Goal: Contribute content

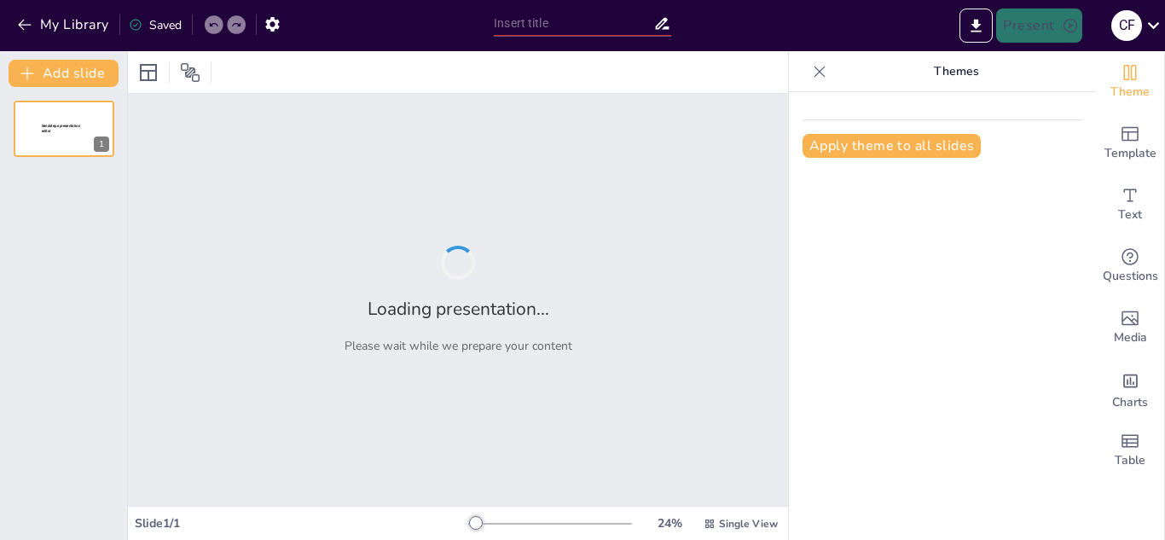
type input "Transformación Digital: El Futuro de Domi Websites"
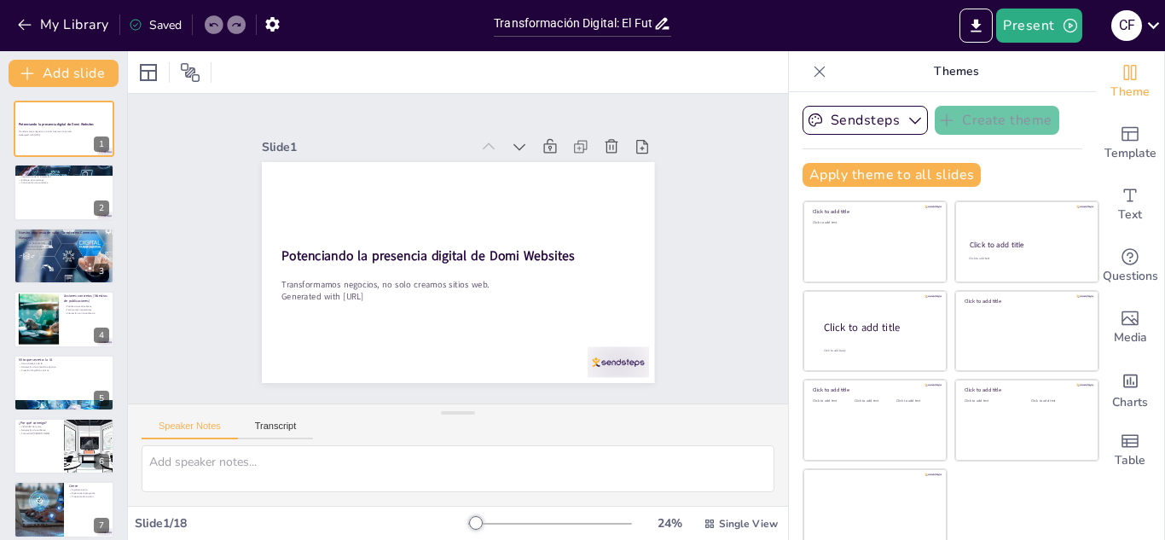
checkbox input "true"
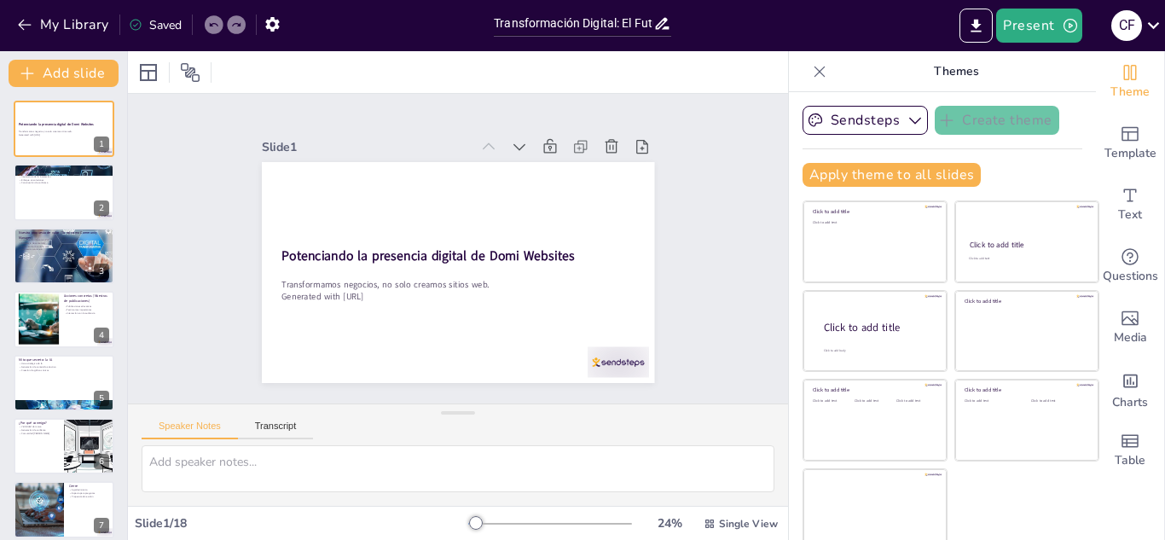
checkbox input "true"
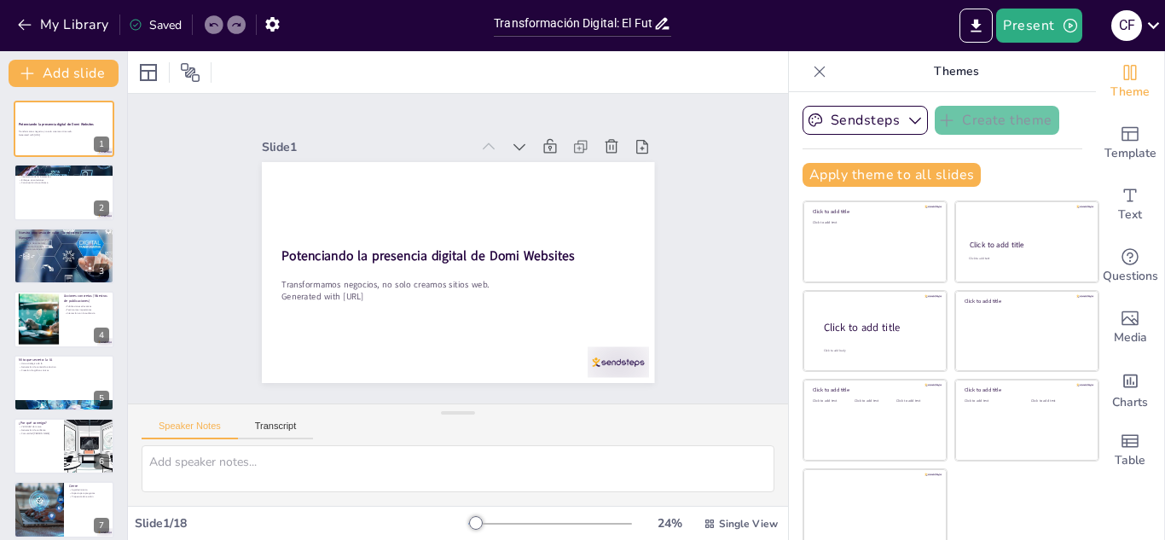
checkbox input "true"
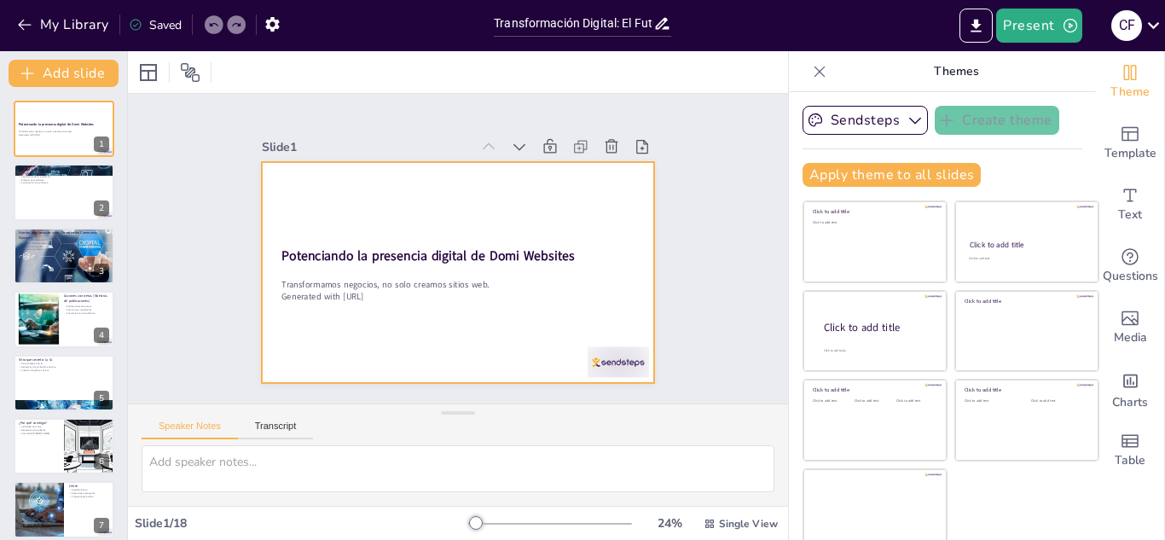
checkbox input "true"
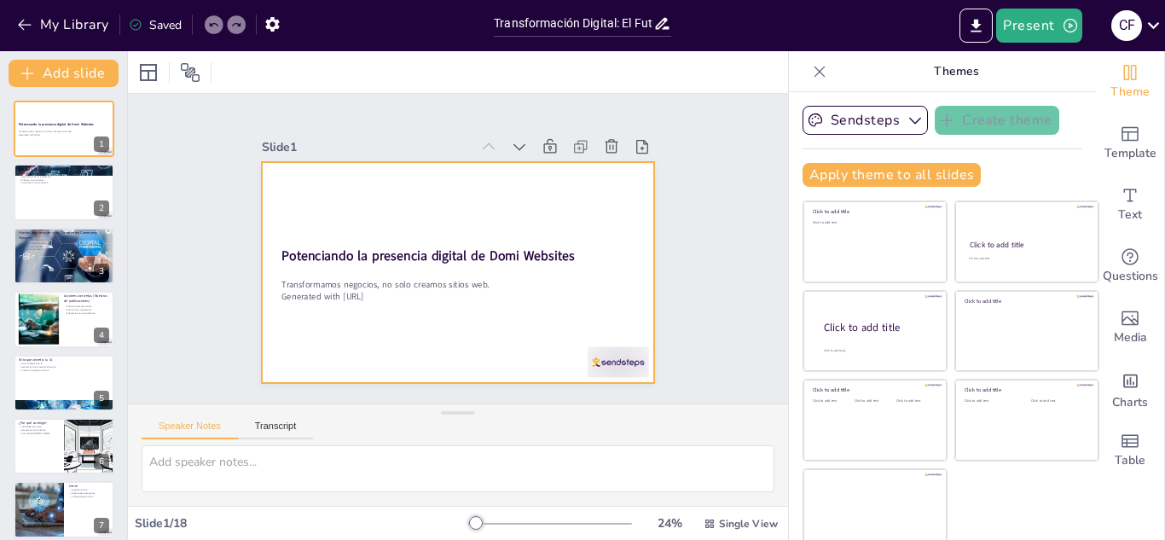
checkbox input "true"
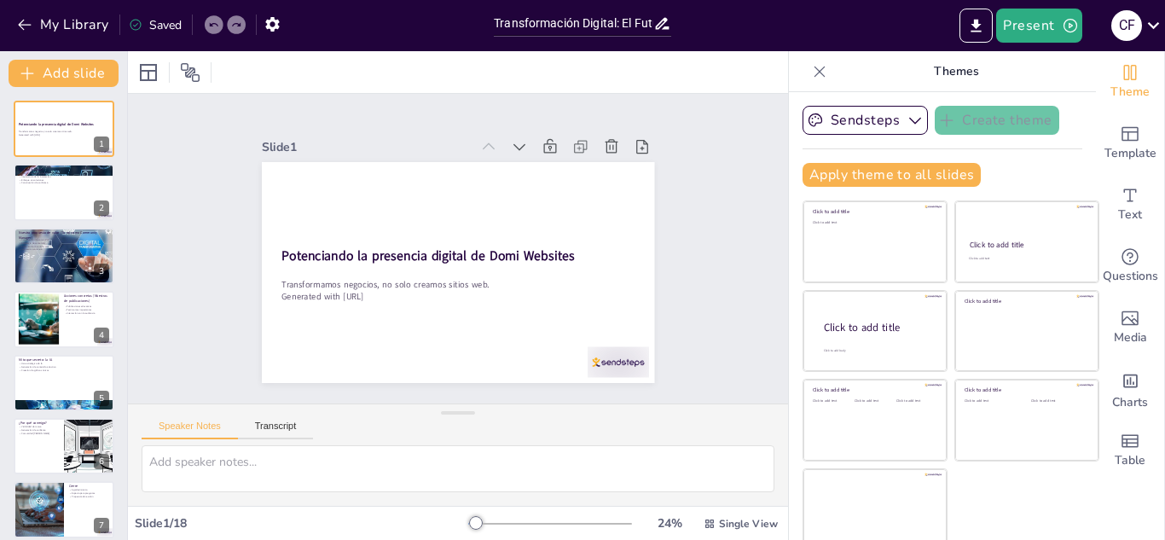
checkbox input "true"
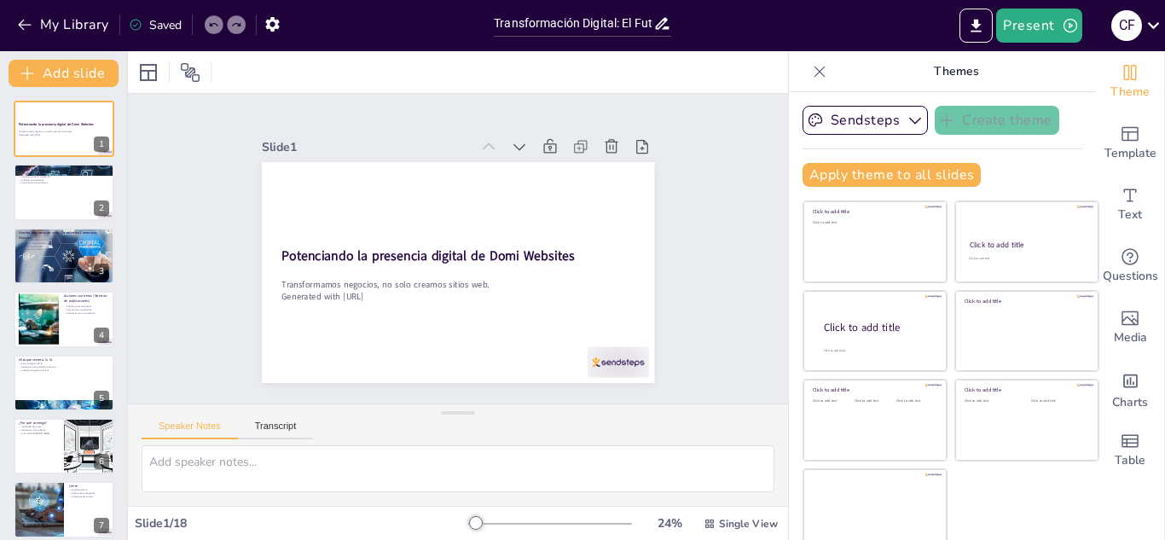
checkbox input "true"
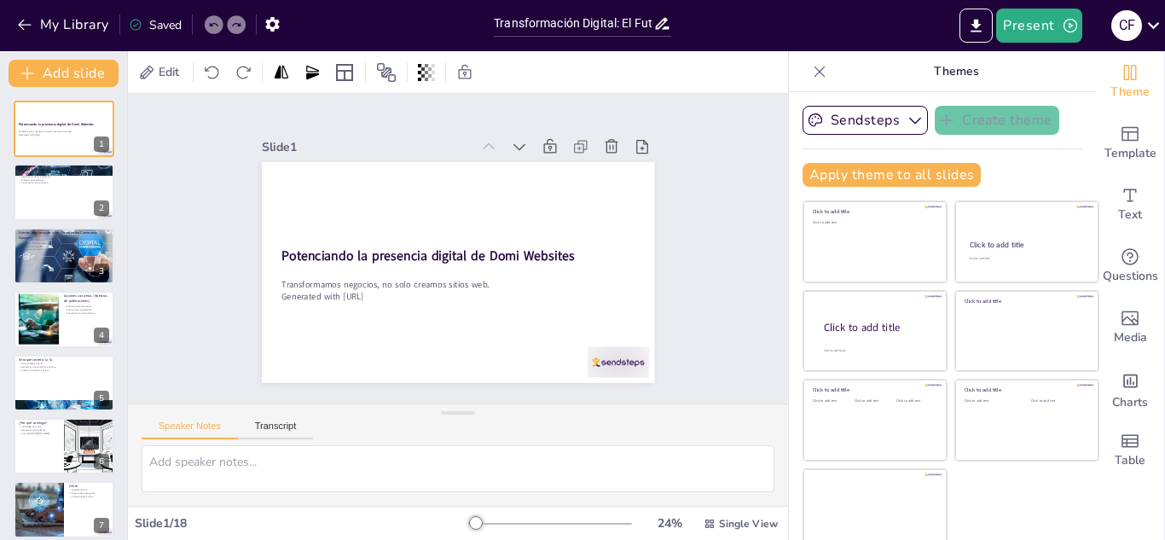
checkbox input "true"
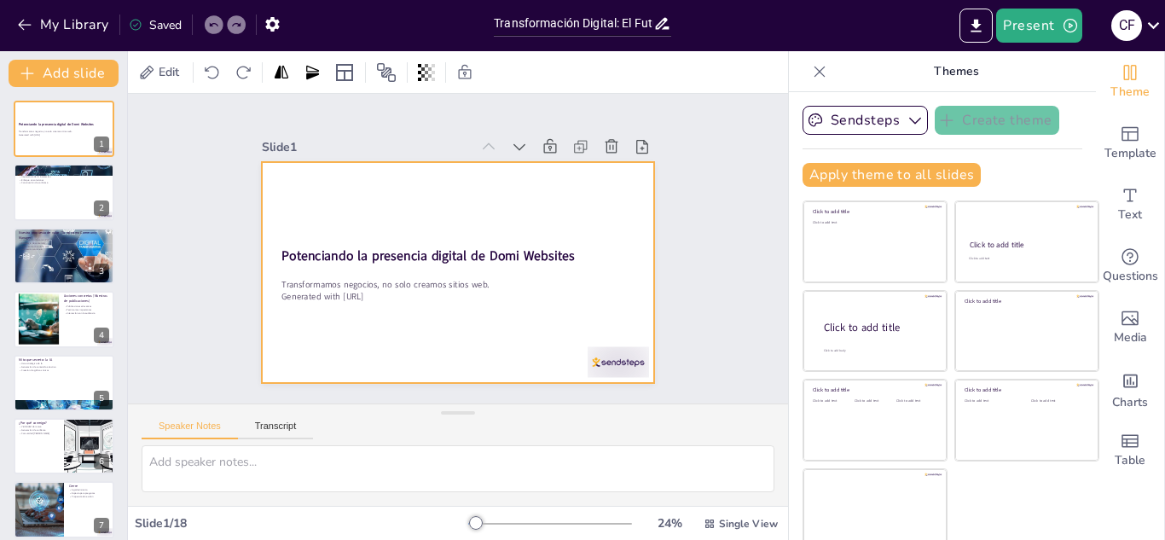
checkbox input "true"
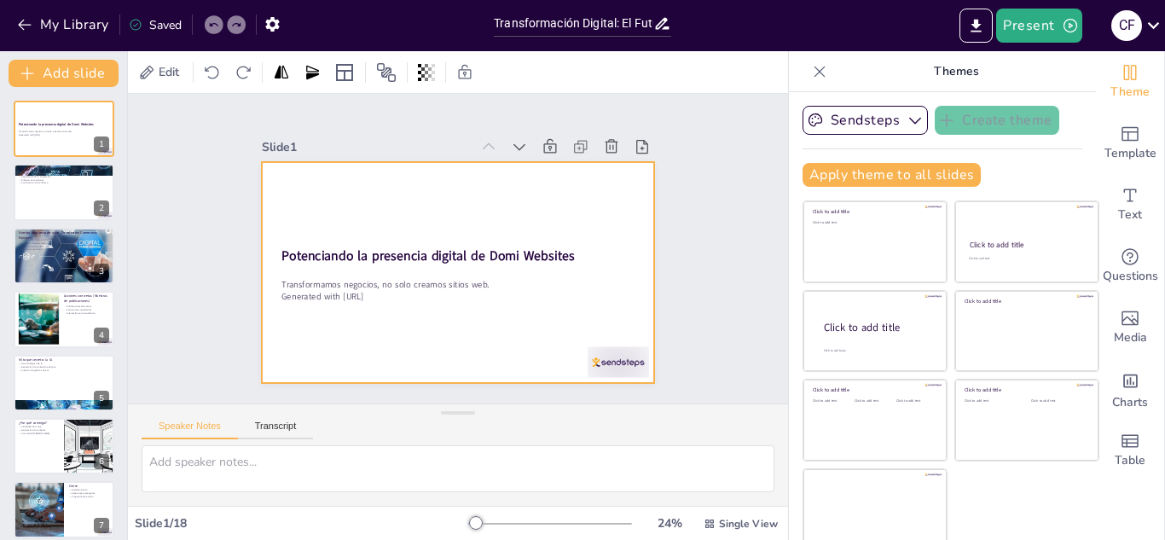
checkbox input "true"
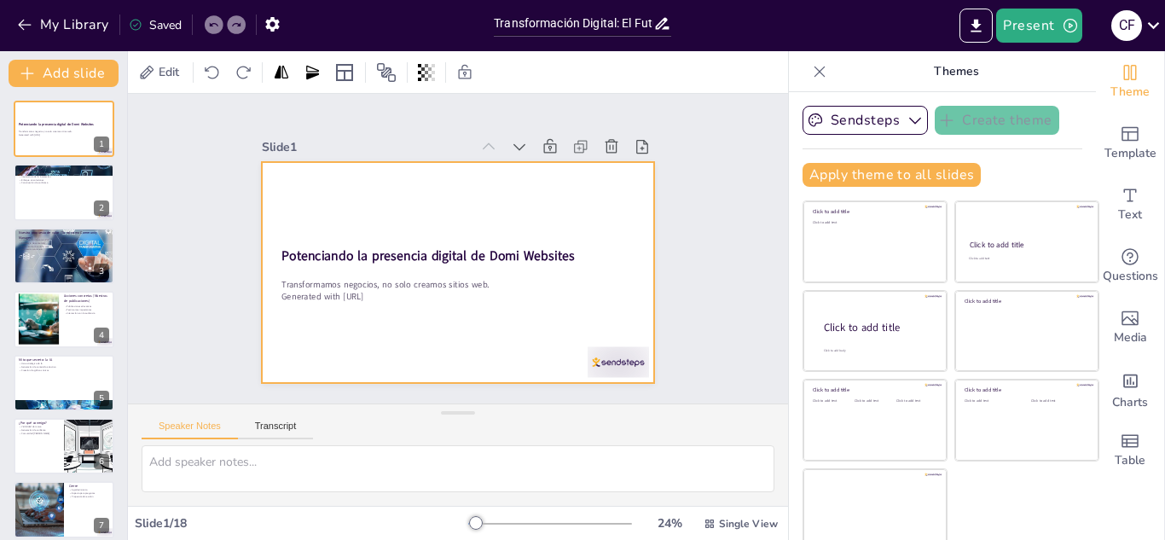
checkbox input "true"
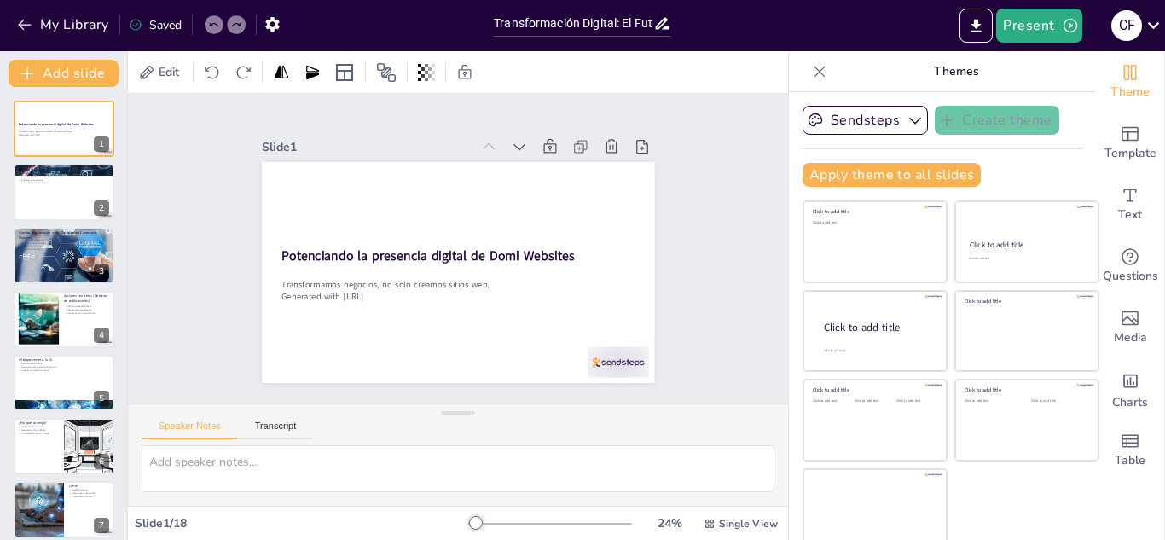
click at [662, 261] on div "Slide 1 Potenciando la presencia digital de Domi Websites Transformamos negocio…" at bounding box center [458, 249] width 514 height 318
checkbox input "true"
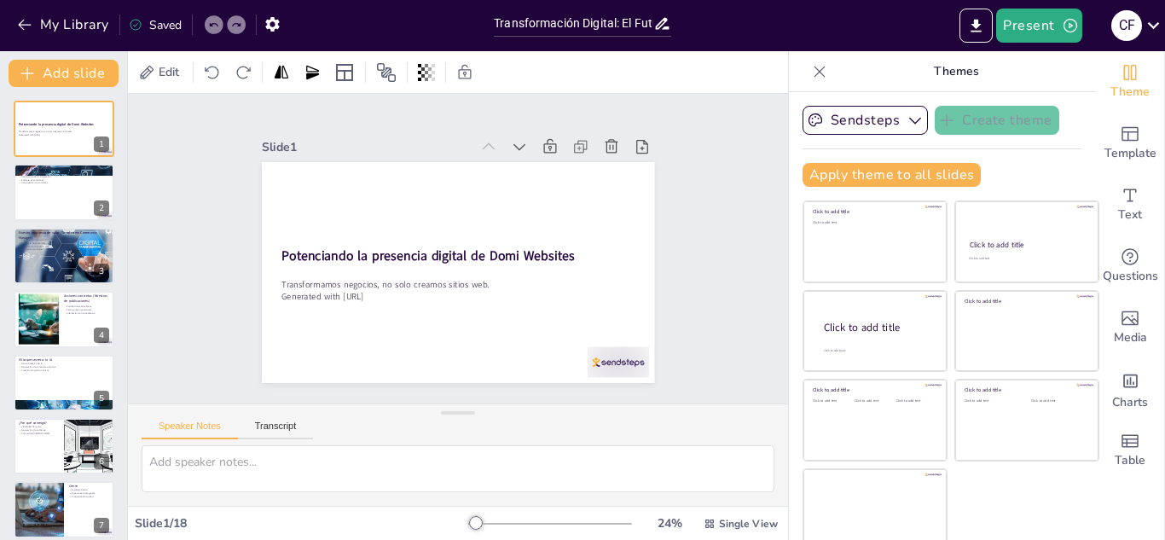
checkbox input "true"
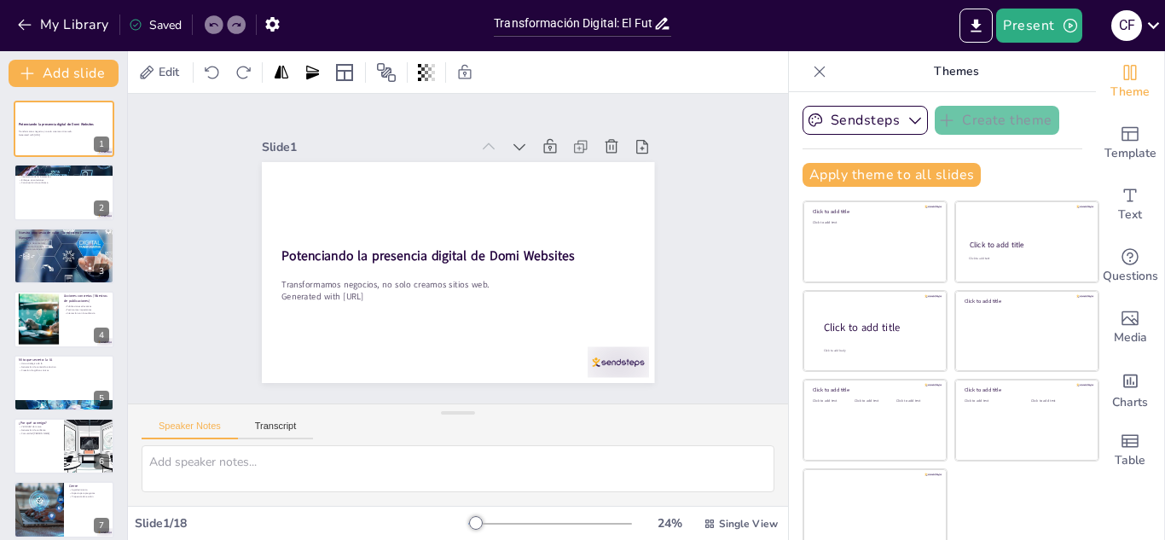
checkbox input "true"
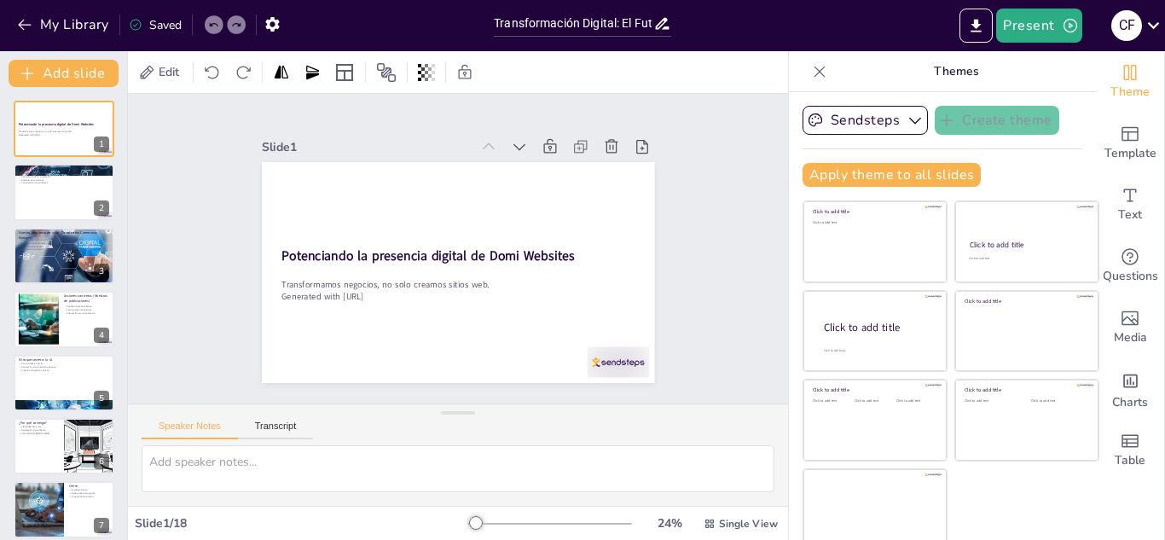
checkbox input "true"
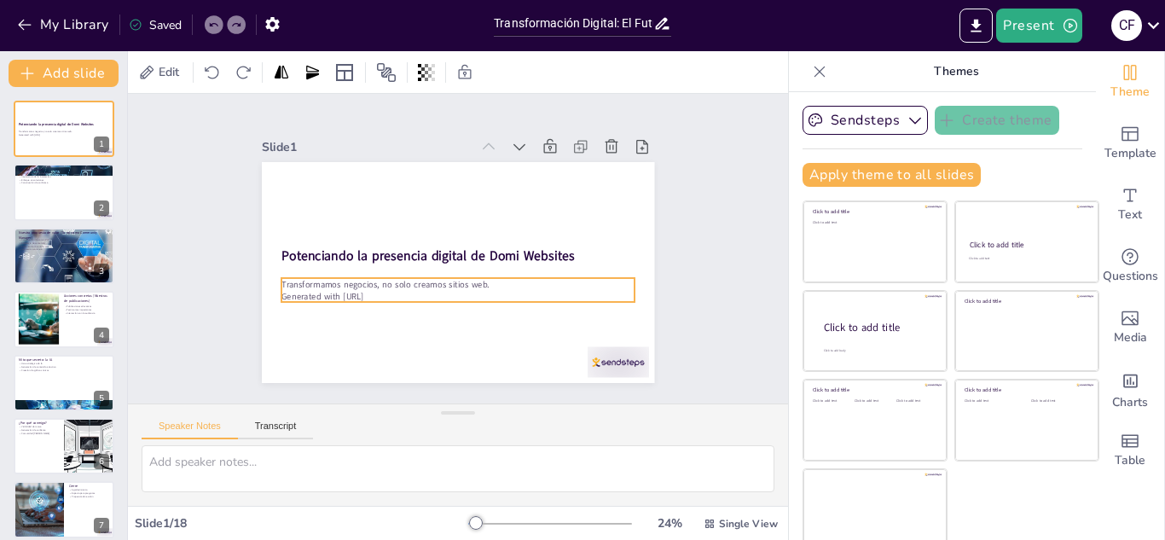
checkbox input "true"
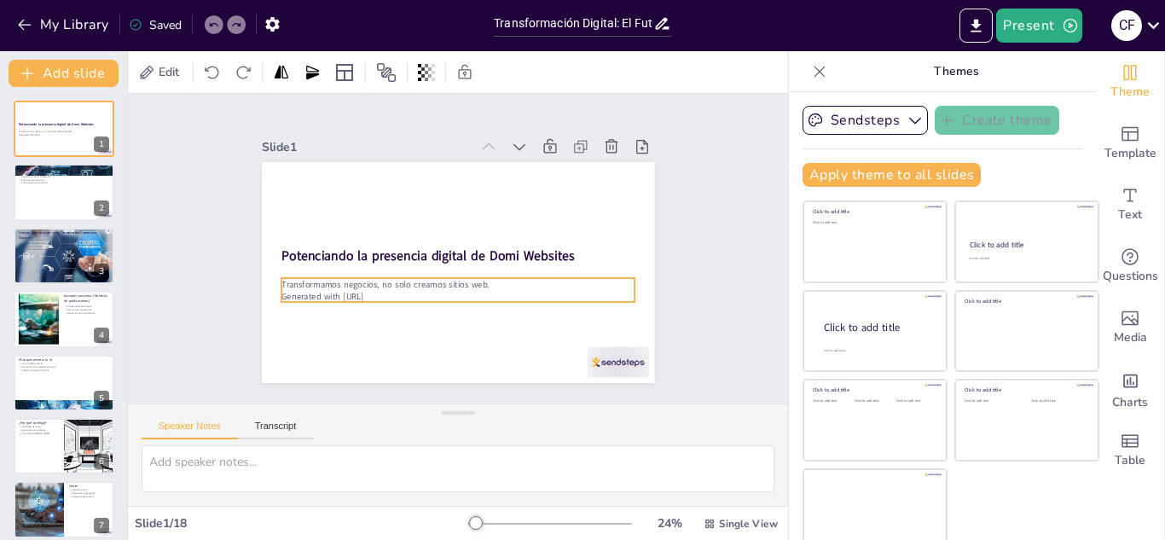
checkbox input "true"
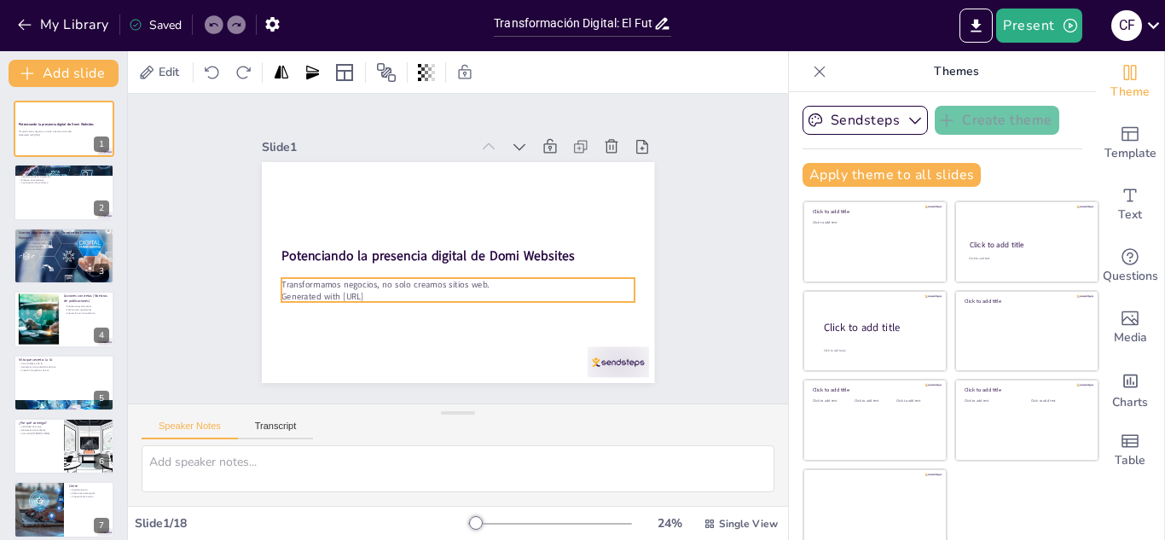
checkbox input "true"
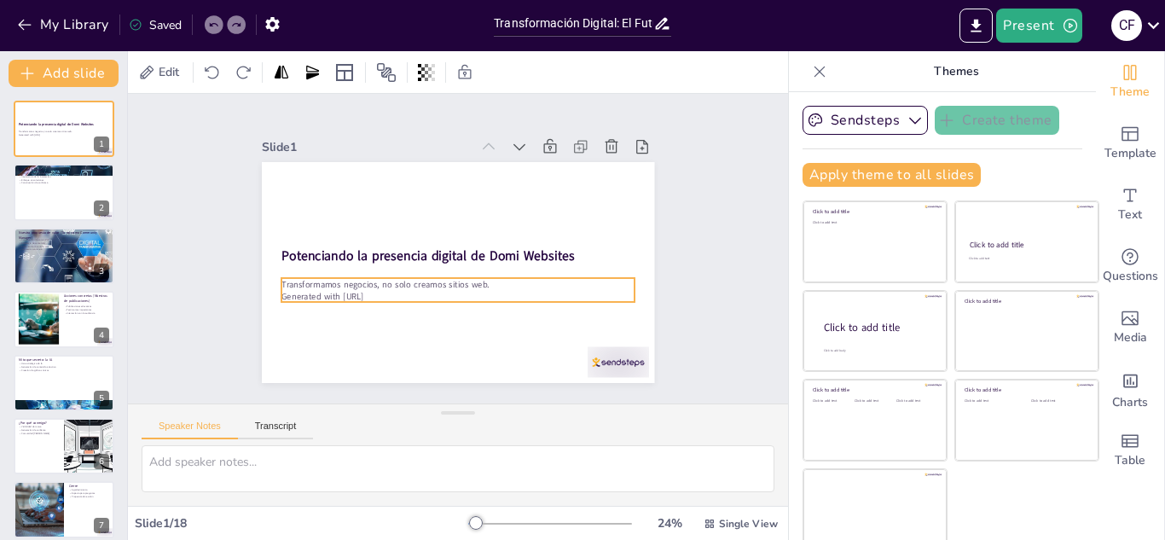
checkbox input "true"
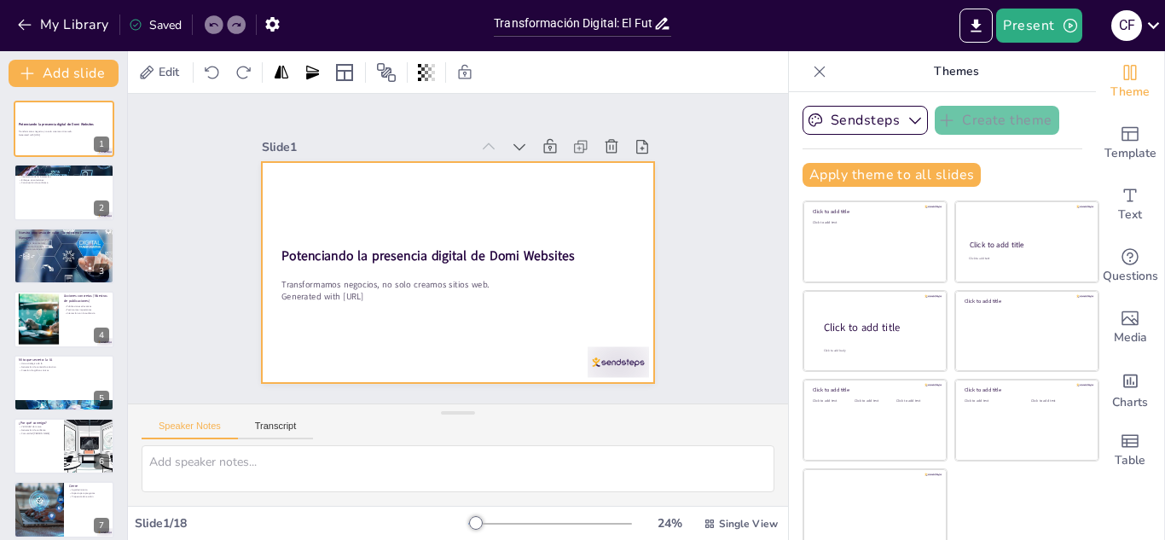
checkbox input "true"
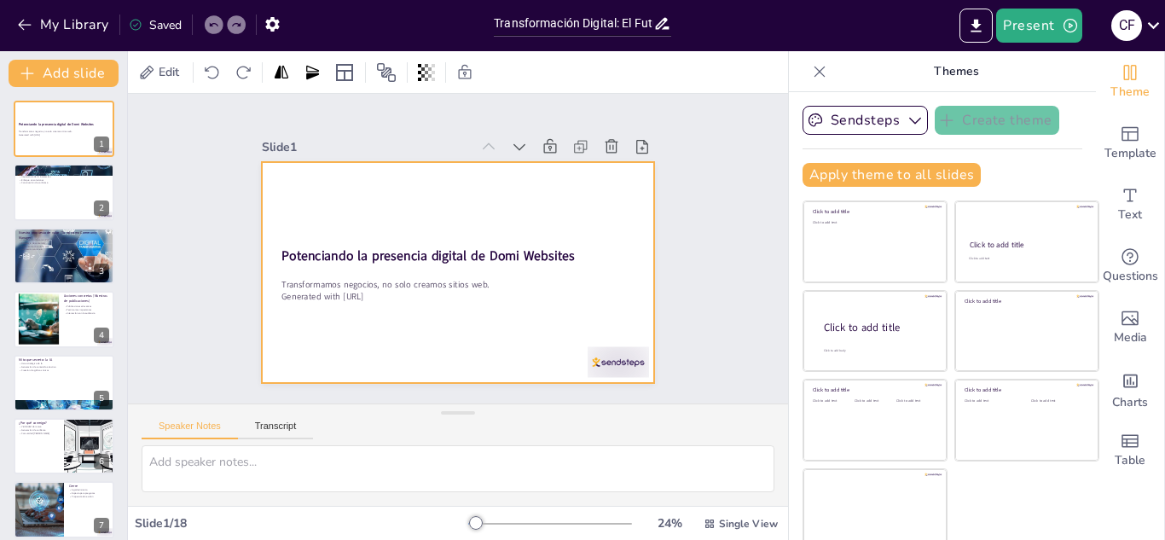
checkbox input "true"
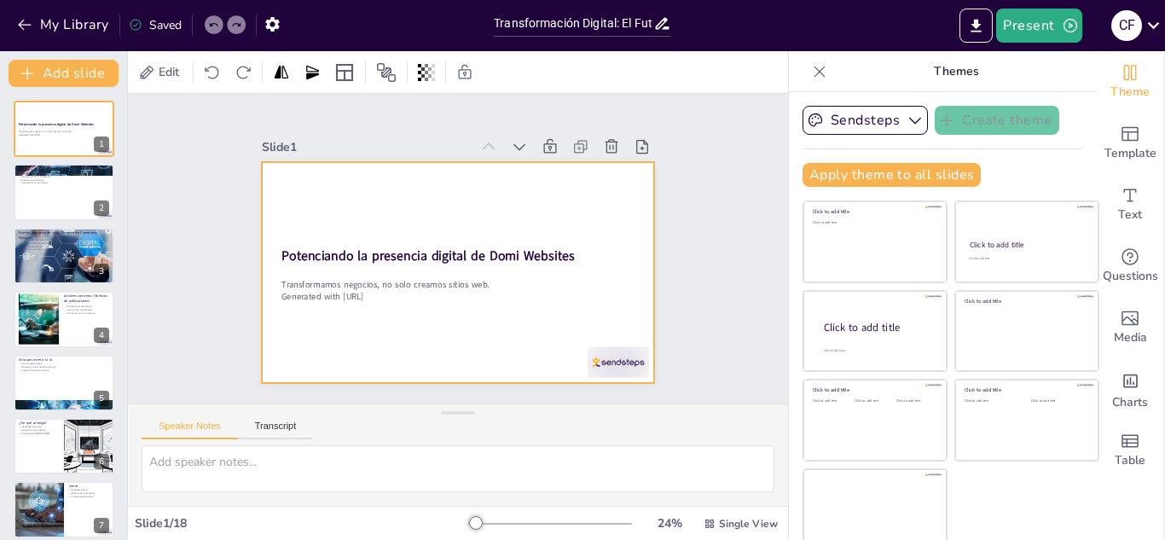
checkbox input "true"
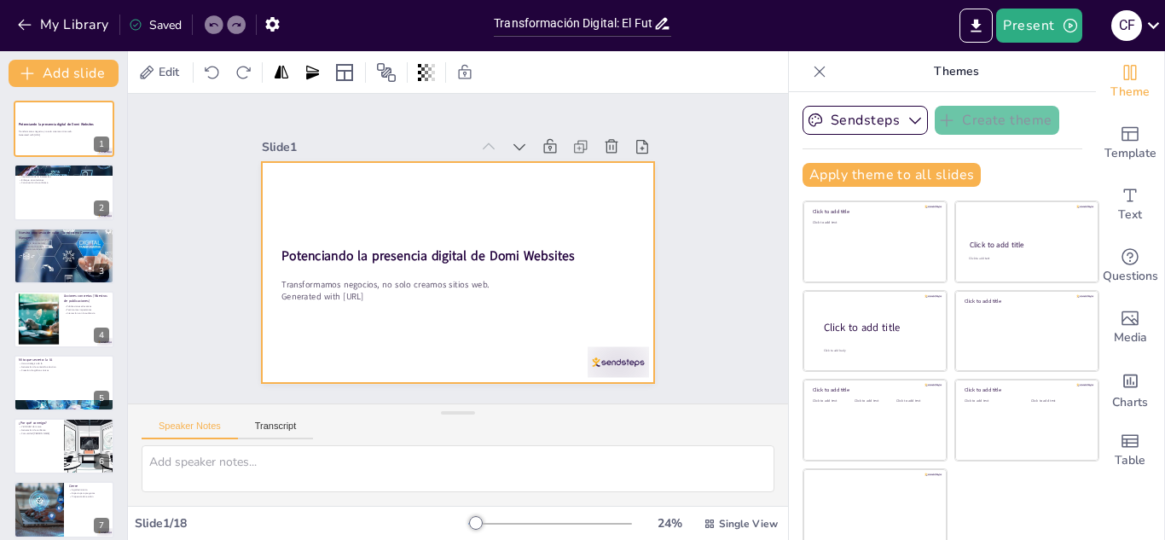
checkbox input "true"
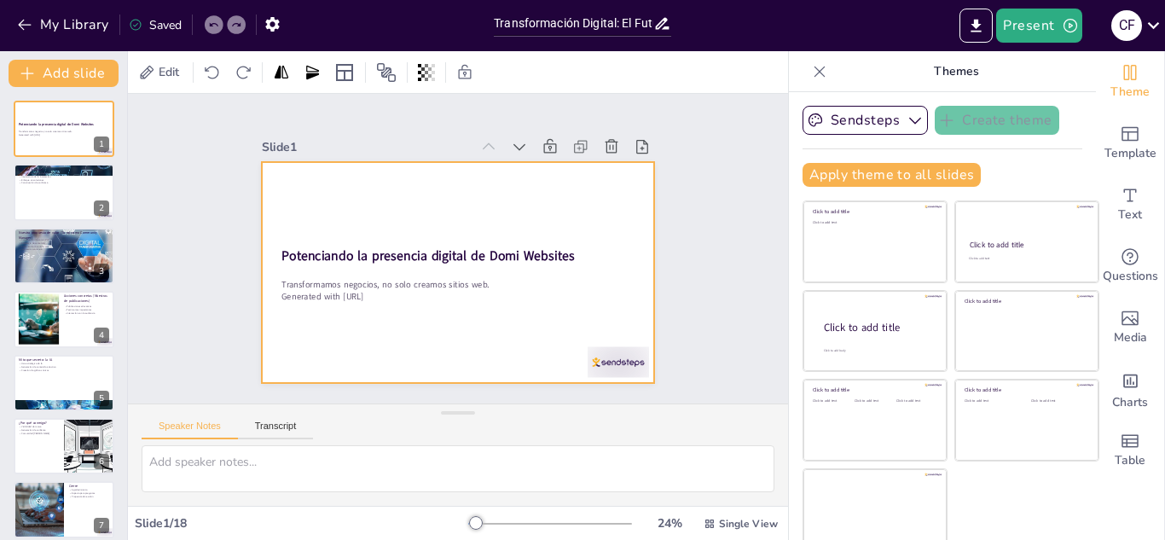
checkbox input "true"
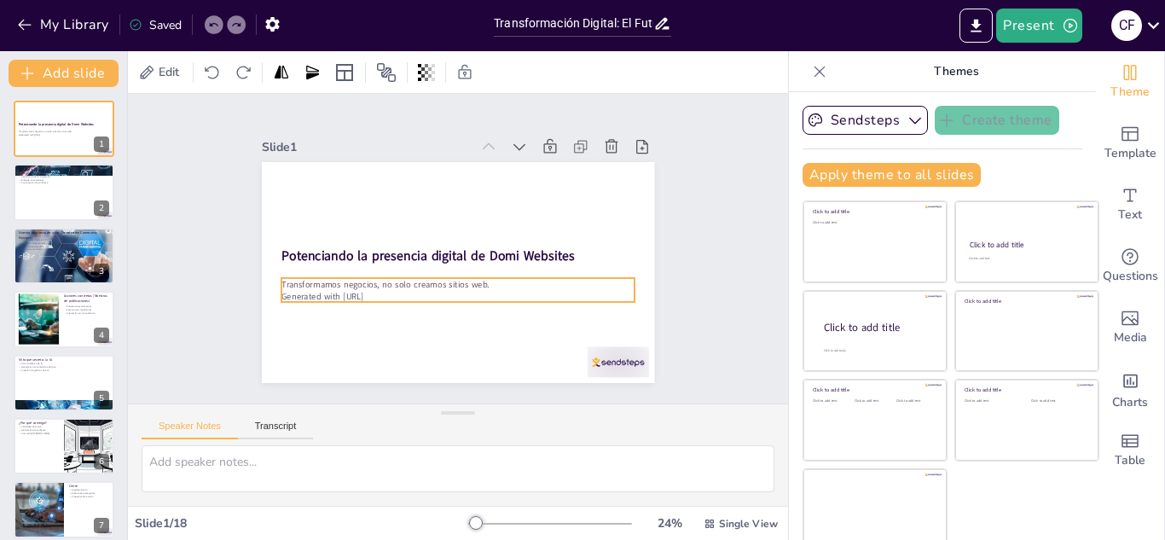
checkbox input "true"
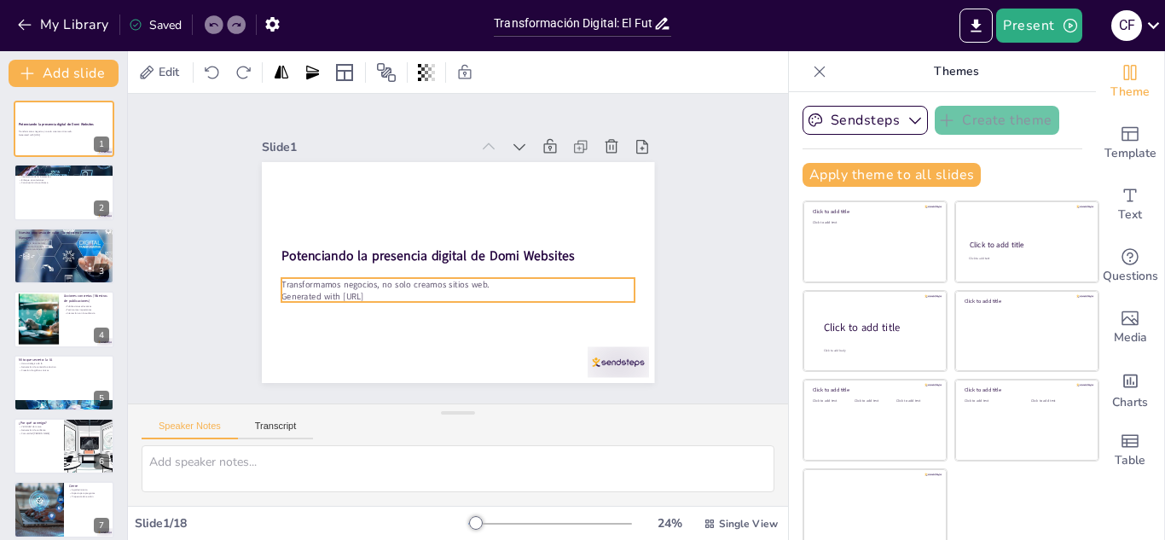
checkbox input "true"
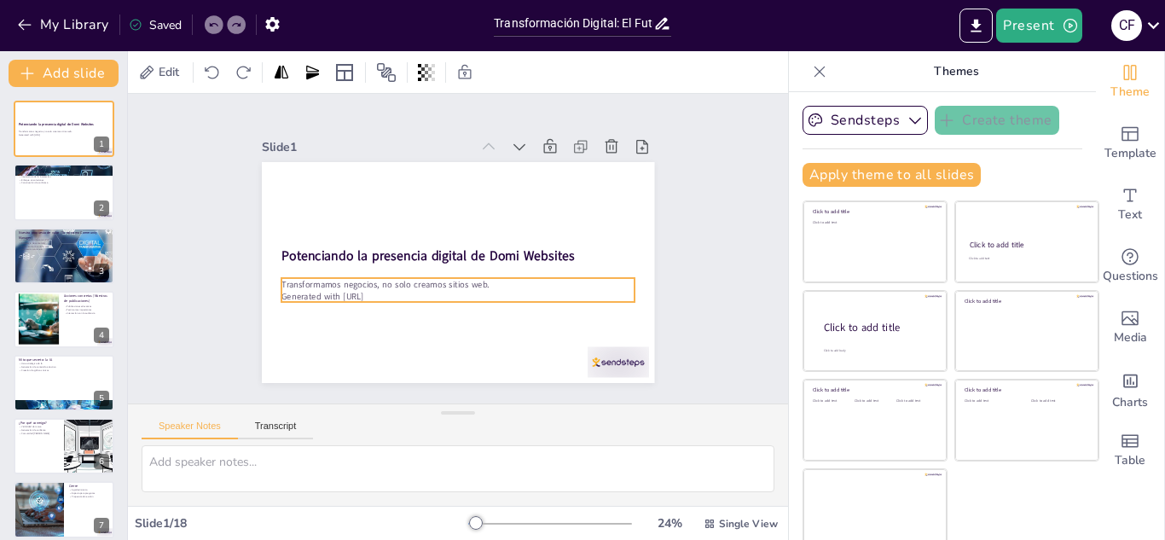
checkbox input "true"
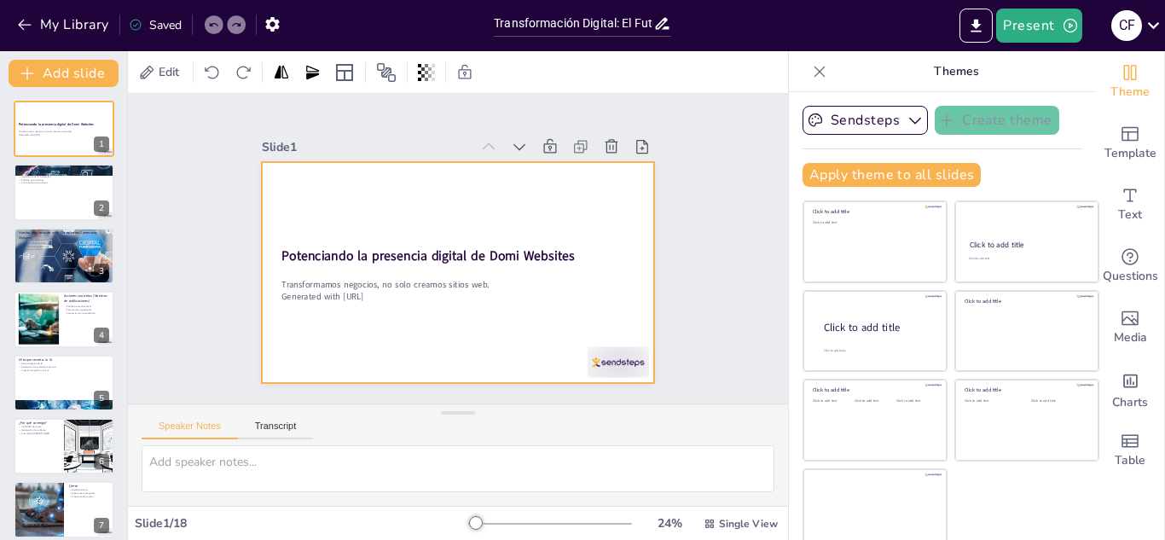
checkbox input "true"
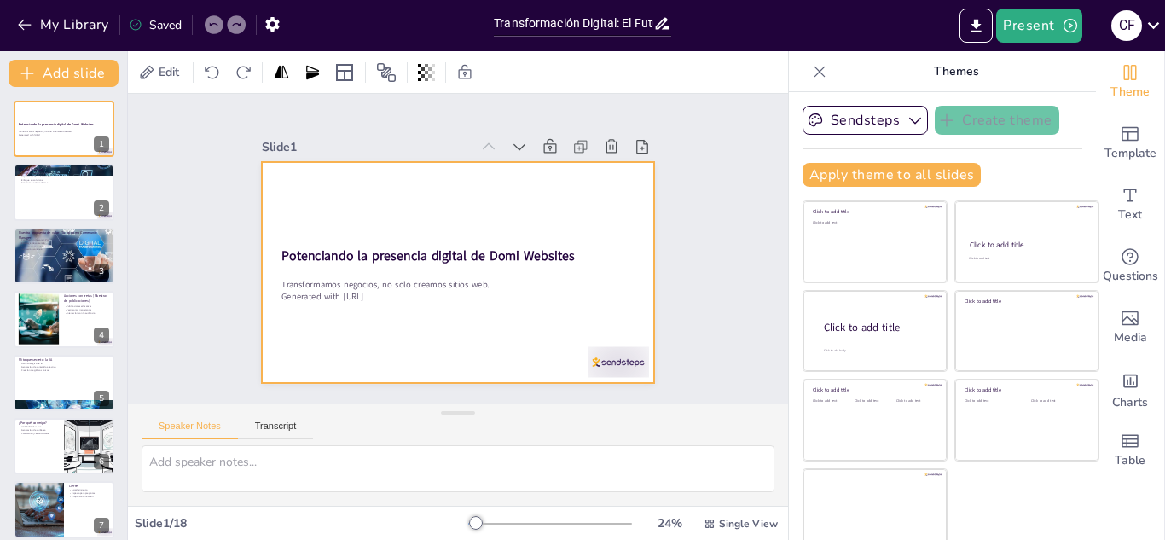
checkbox input "true"
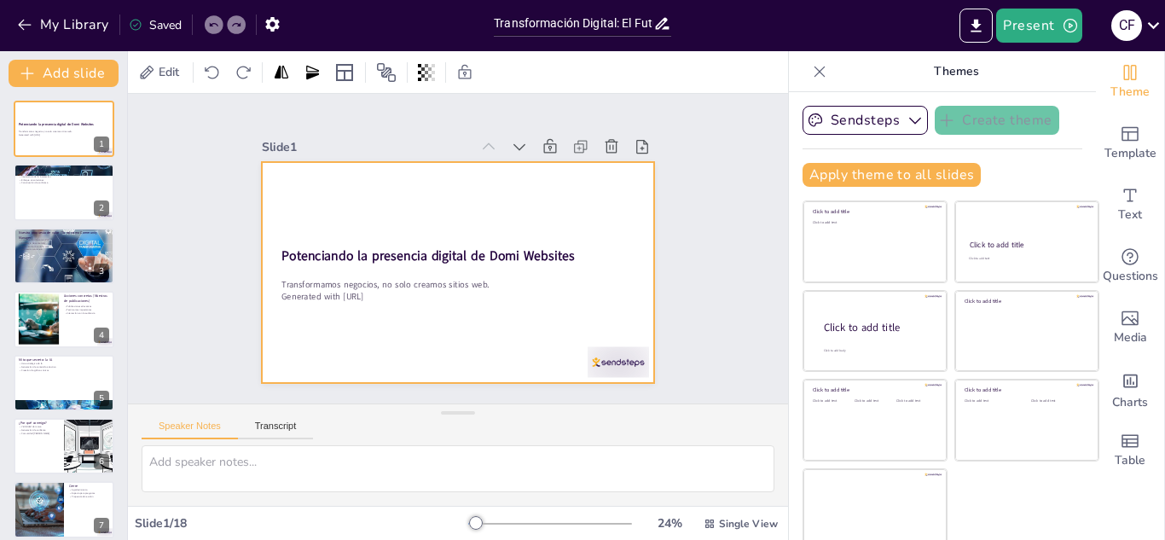
checkbox input "true"
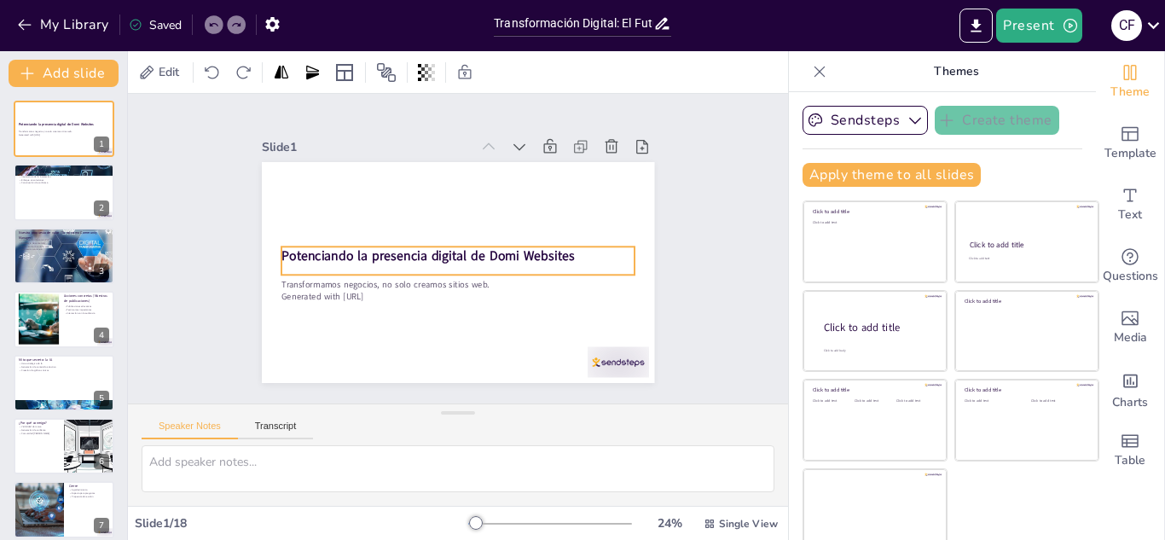
checkbox input "true"
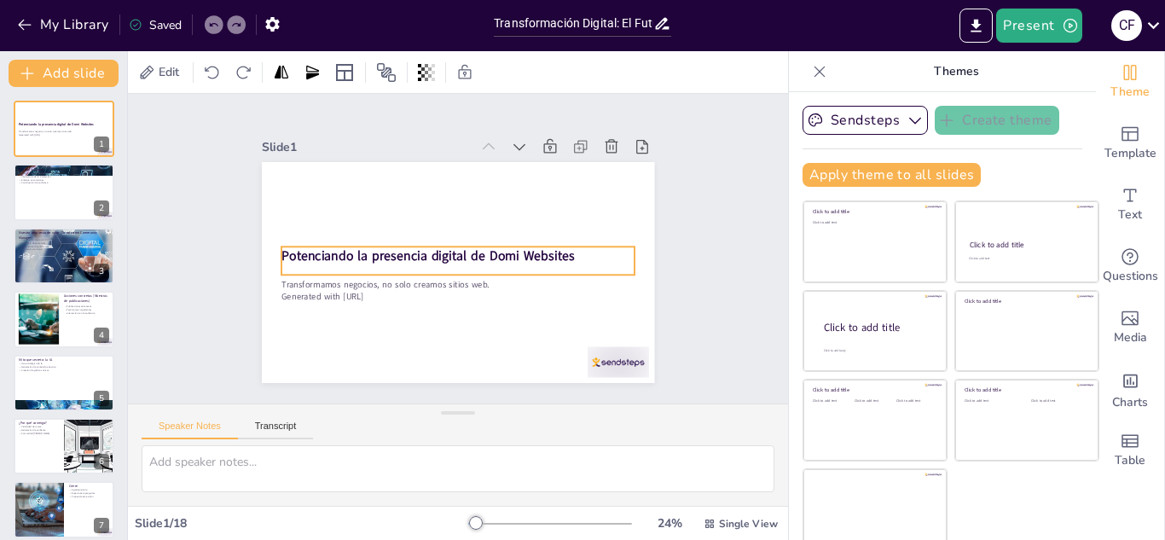
checkbox input "true"
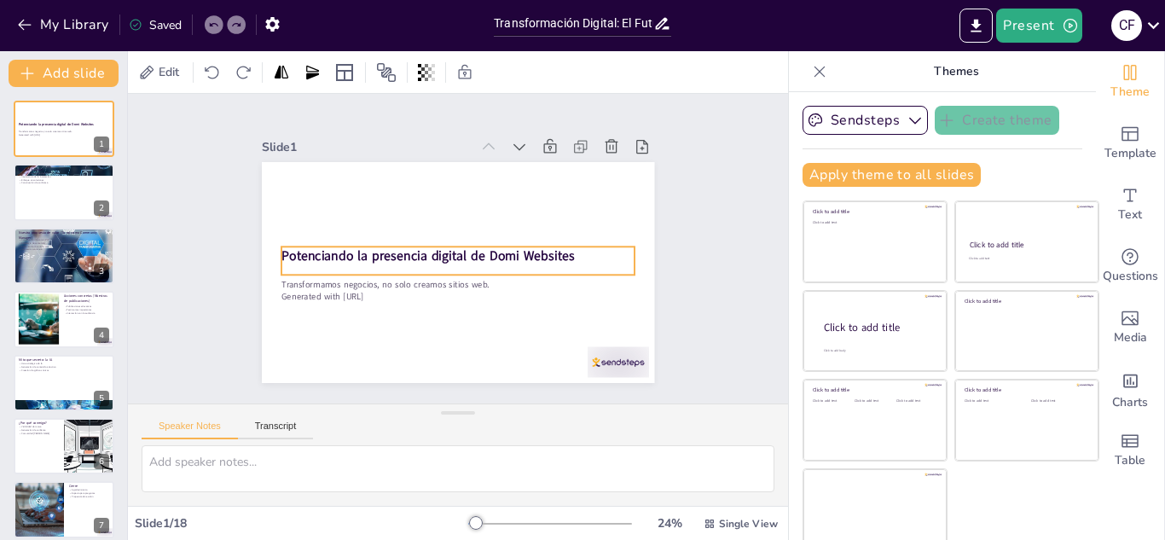
checkbox input "true"
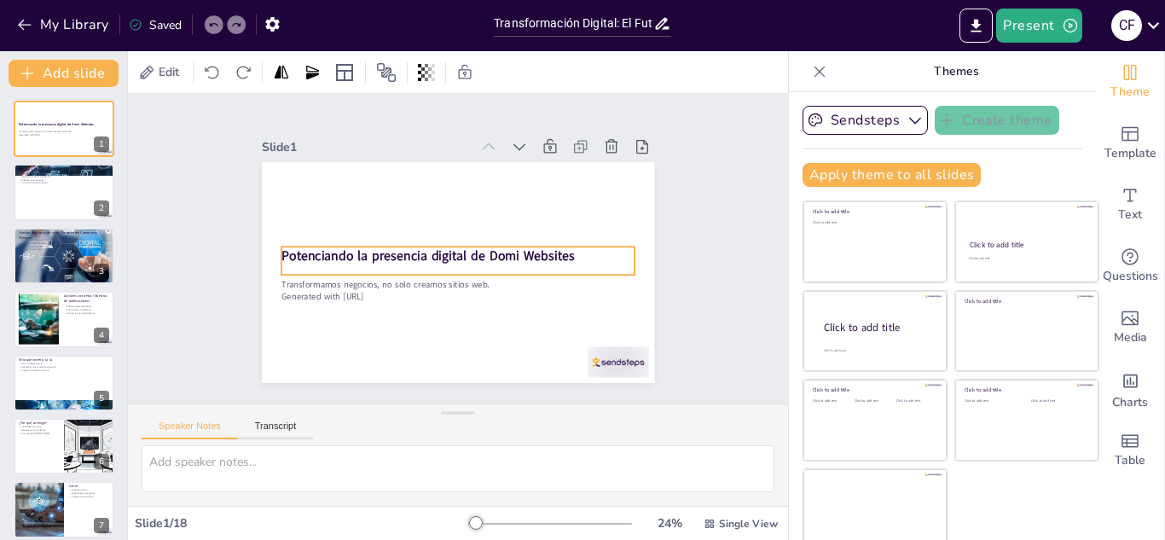
checkbox input "true"
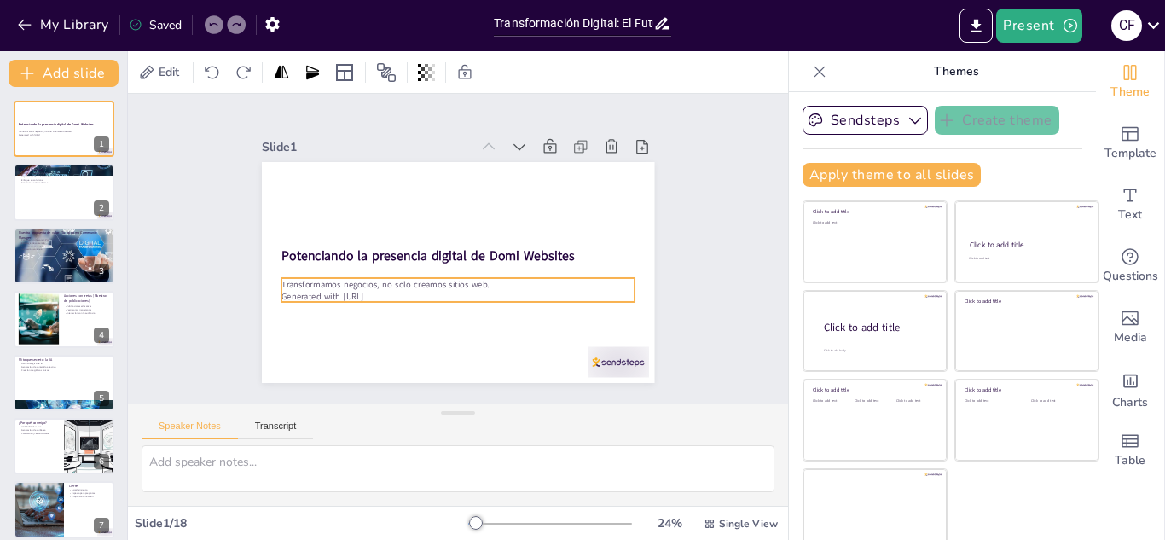
checkbox input "true"
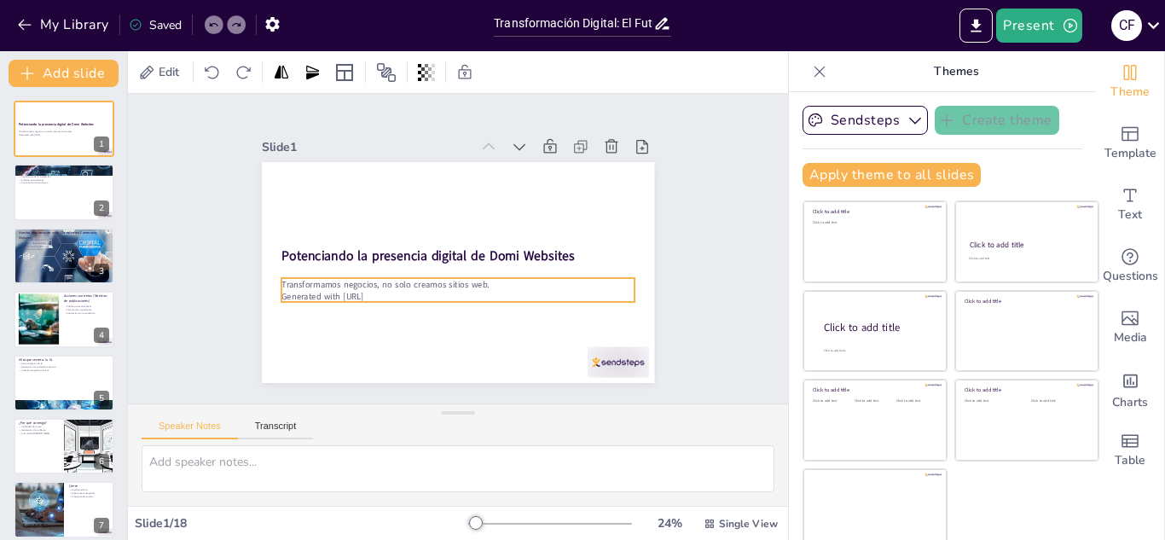
checkbox input "true"
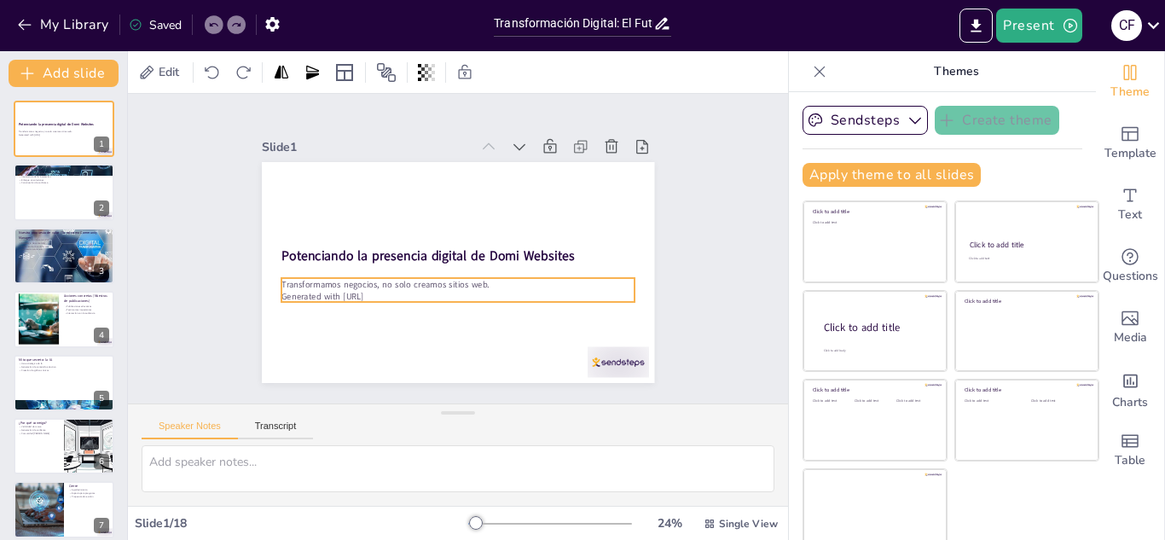
checkbox input "true"
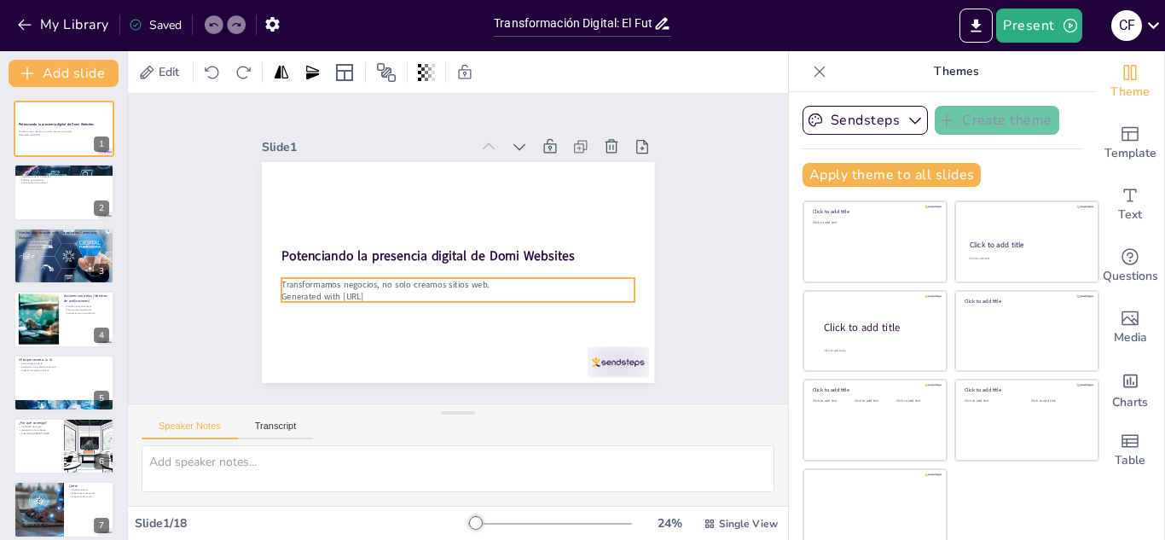
checkbox input "true"
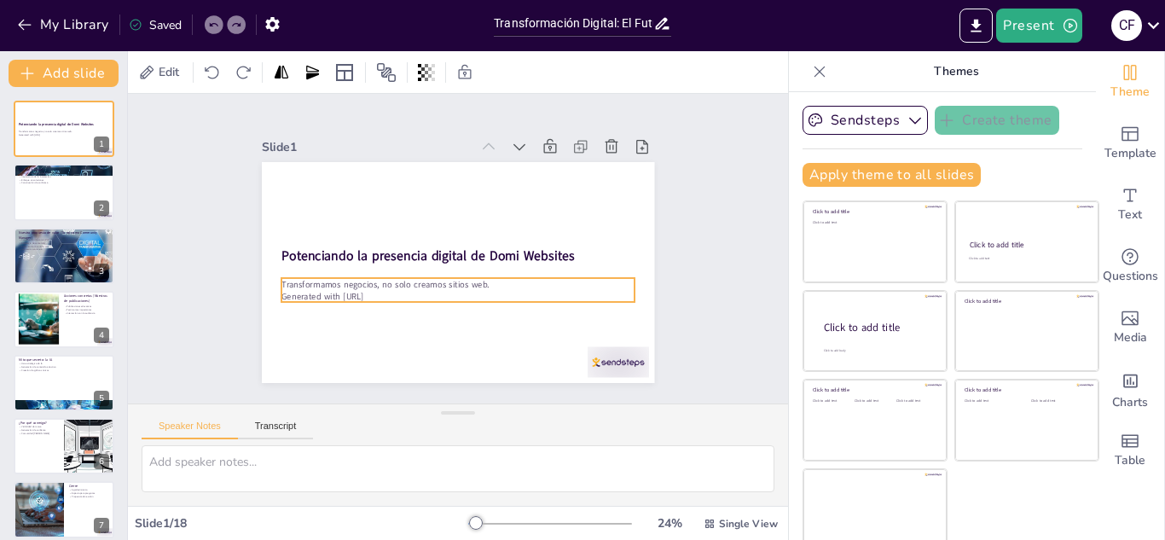
checkbox input "true"
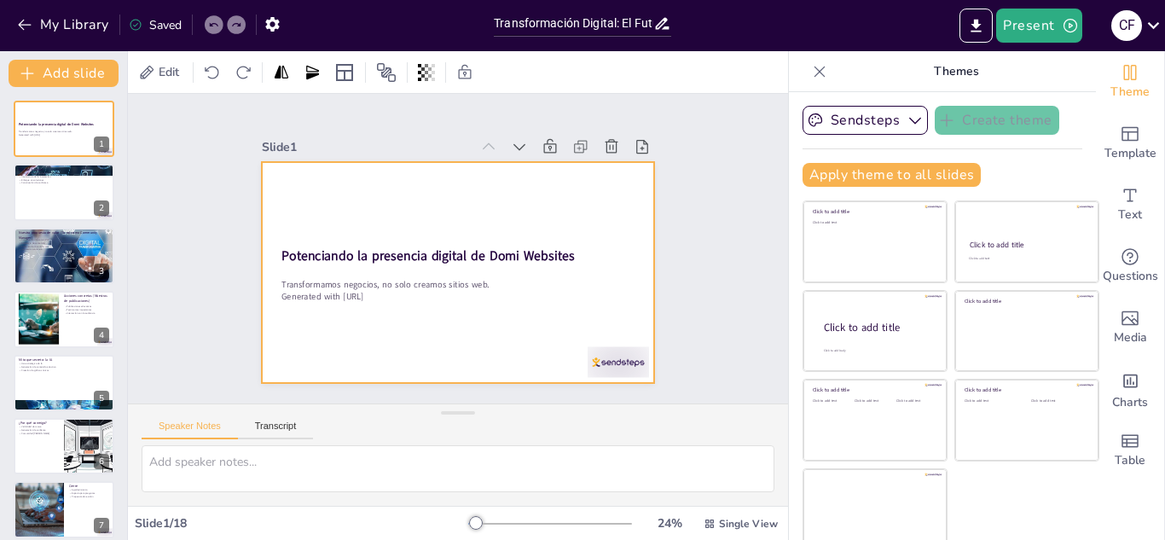
click at [331, 298] on div at bounding box center [456, 272] width 414 height 261
checkbox input "true"
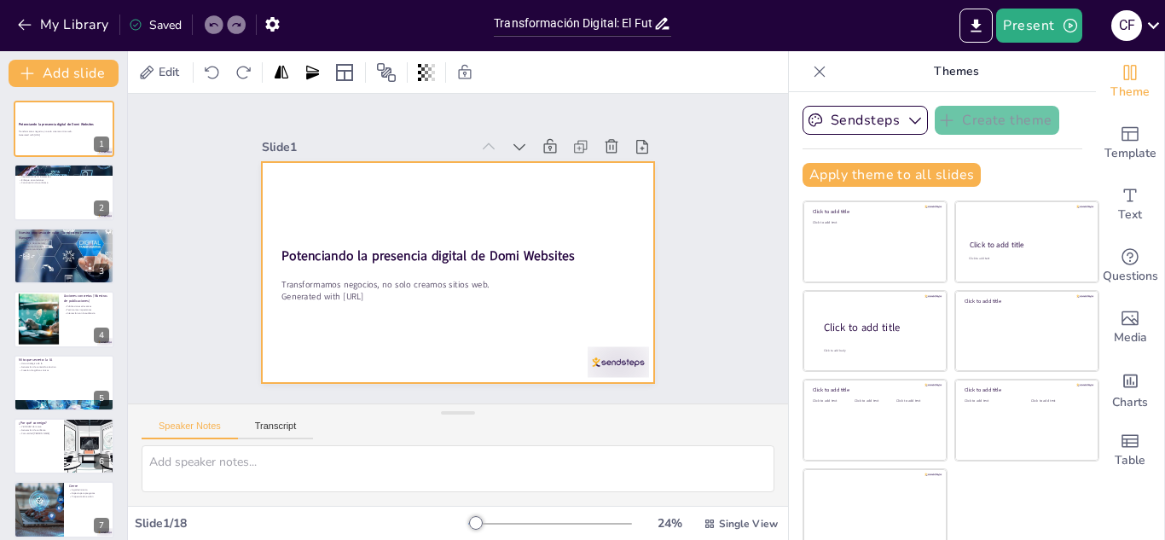
checkbox input "true"
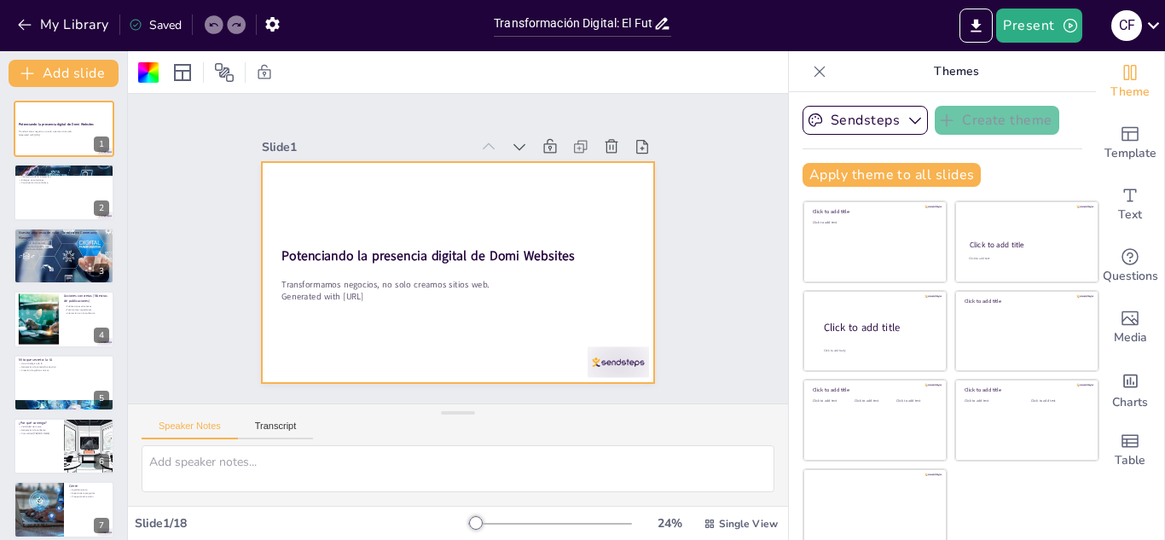
checkbox input "true"
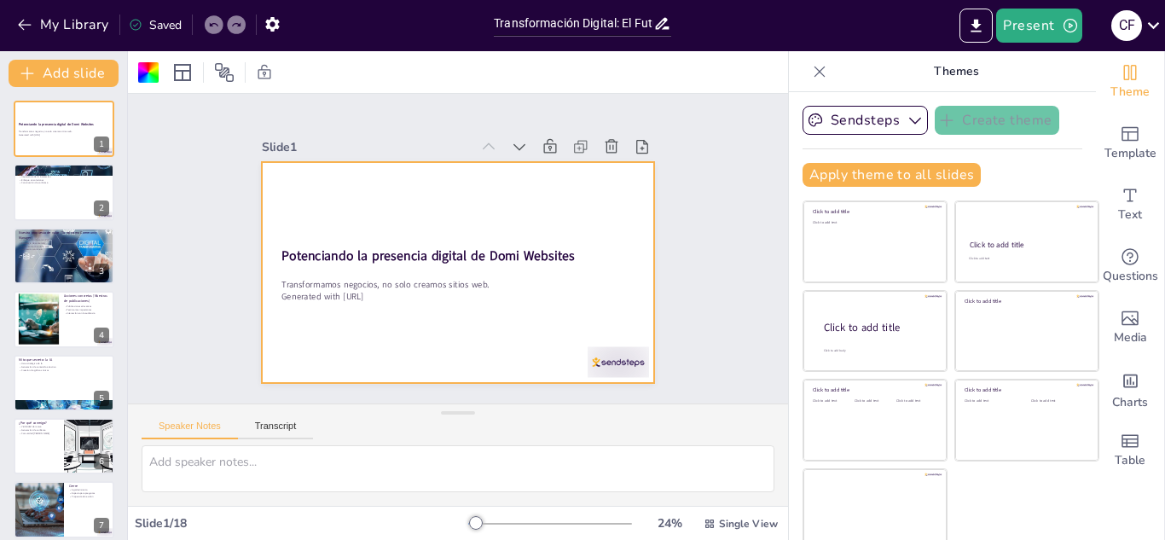
checkbox input "true"
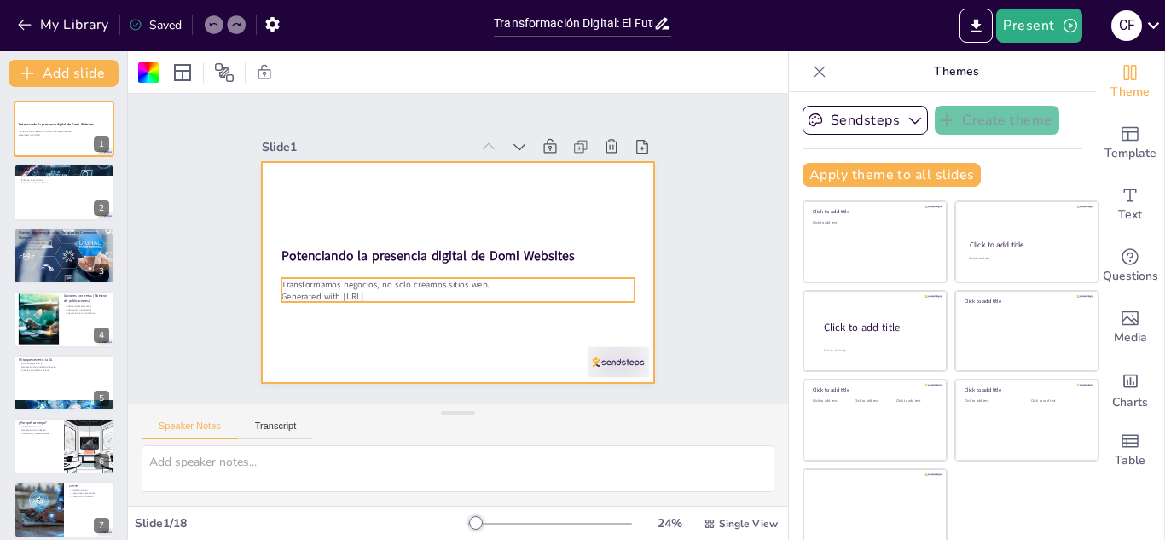
checkbox input "true"
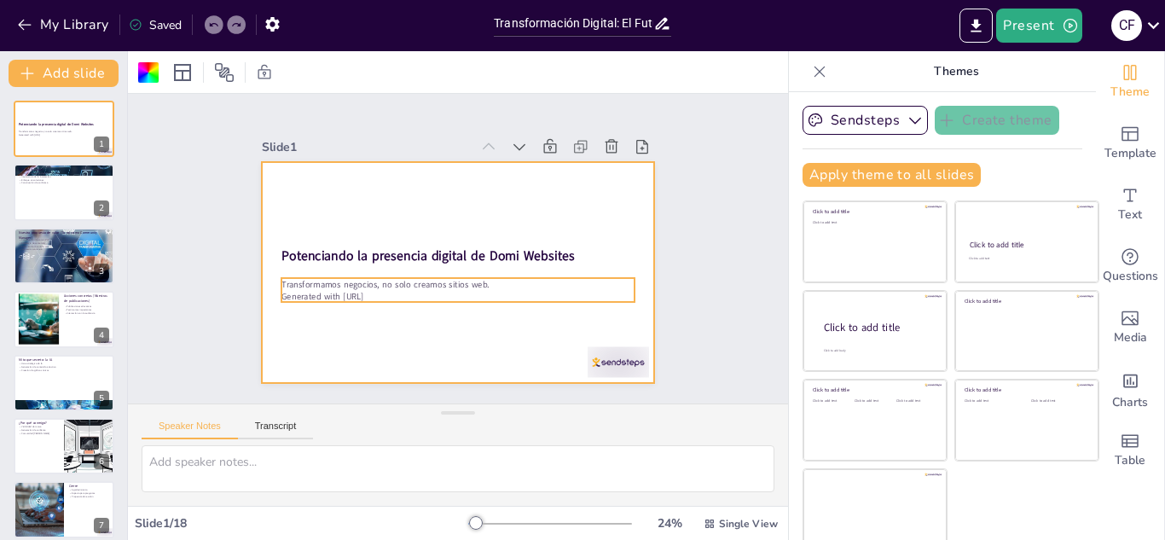
click at [370, 285] on p "Generated with [URL]" at bounding box center [448, 295] width 348 height 85
checkbox input "true"
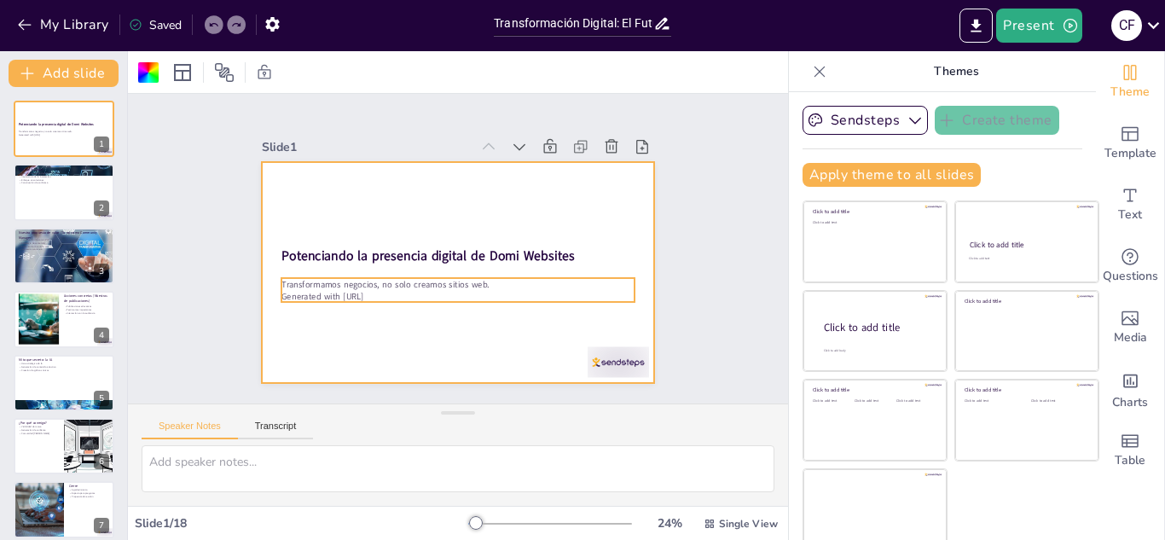
checkbox input "true"
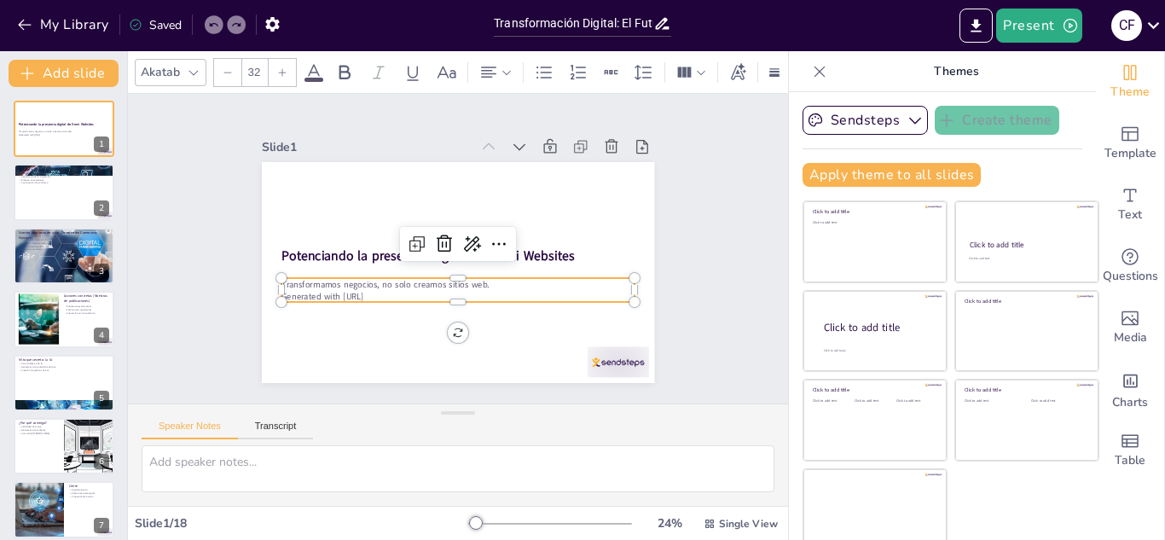
click at [370, 285] on p "Generated with [URL]" at bounding box center [452, 295] width 353 height 49
checkbox input "true"
click at [385, 290] on p "Generated with [URL]" at bounding box center [458, 296] width 353 height 12
click at [385, 287] on p "Generated with [URL]" at bounding box center [452, 295] width 353 height 49
click at [385, 287] on p "Generated with [URL]" at bounding box center [430, 287] width 293 height 218
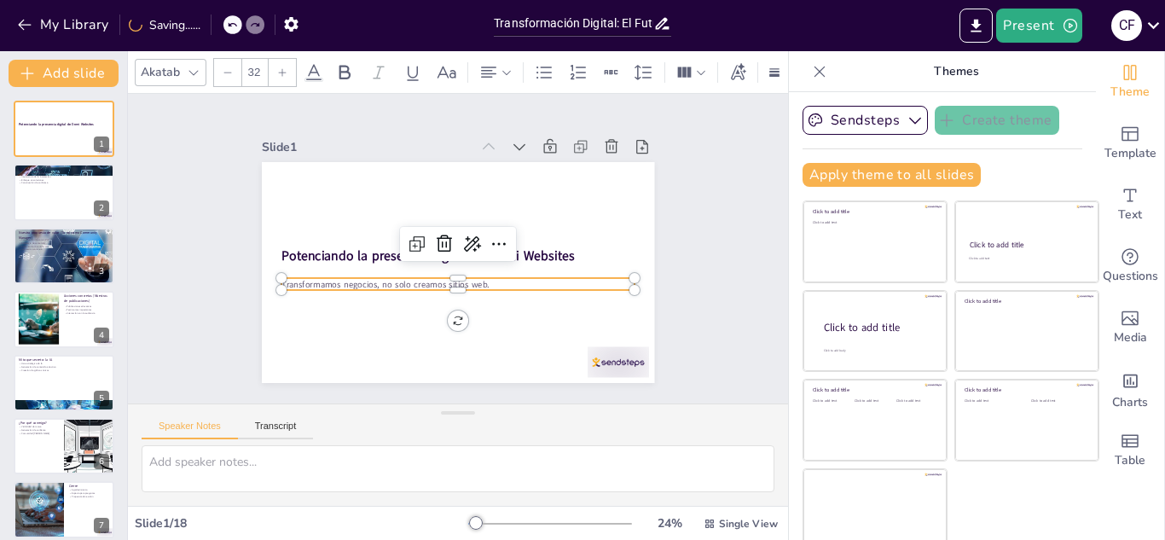
click at [709, 217] on div "Slide 1 Potenciando la presencia digital de Domi Websites Transformamos negocio…" at bounding box center [457, 248] width 689 height 377
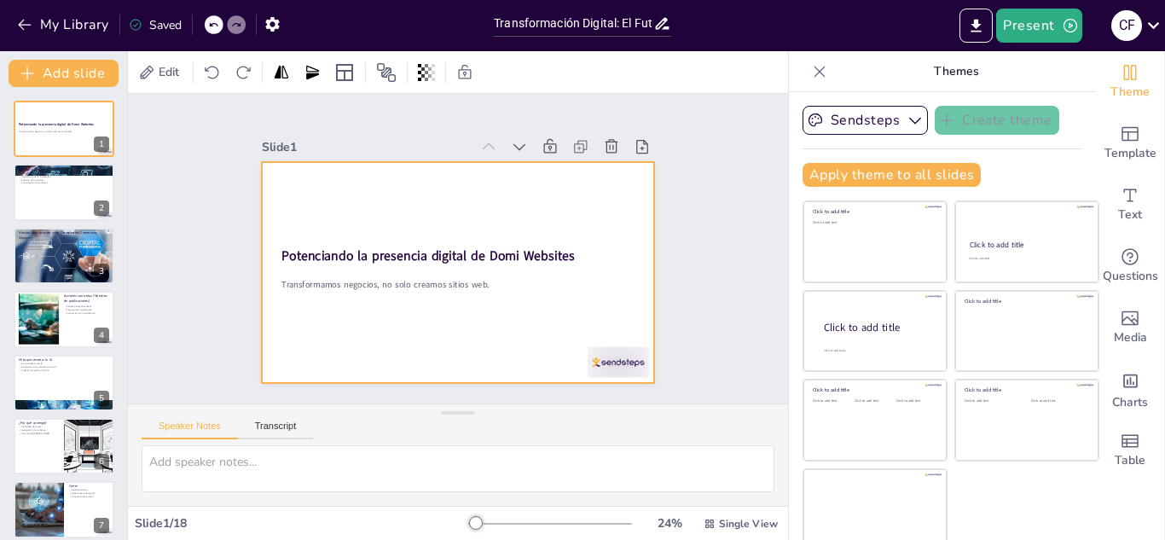
click at [571, 222] on div at bounding box center [458, 272] width 392 height 221
click at [694, 218] on div "Slide 1 Potenciando la presencia digital de Domi Websites Transformamos negocio…" at bounding box center [457, 248] width 689 height 377
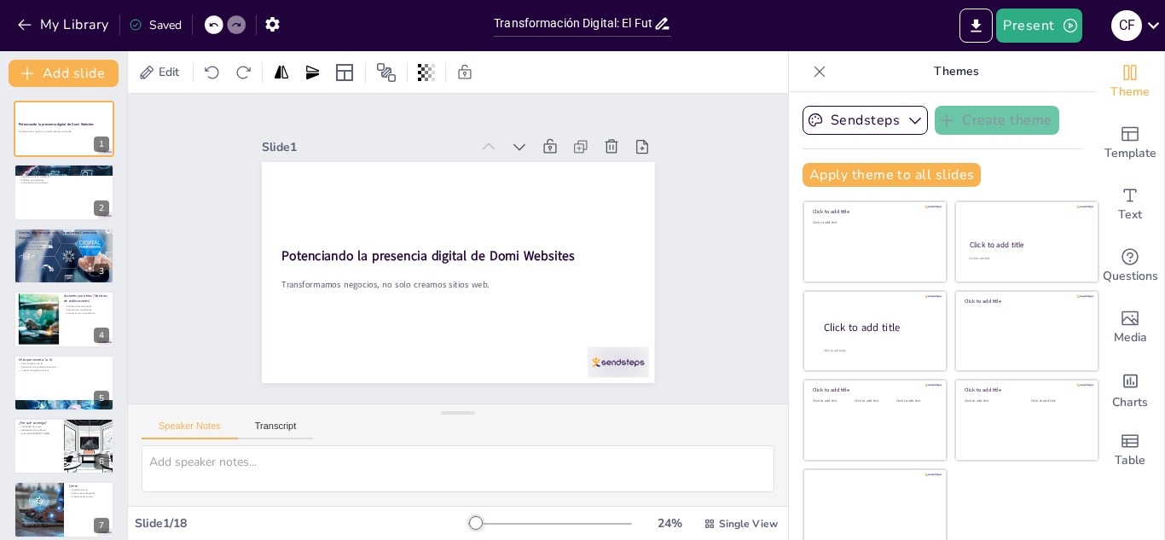
drag, startPoint x: 653, startPoint y: 209, endPoint x: 601, endPoint y: 204, distance: 51.4
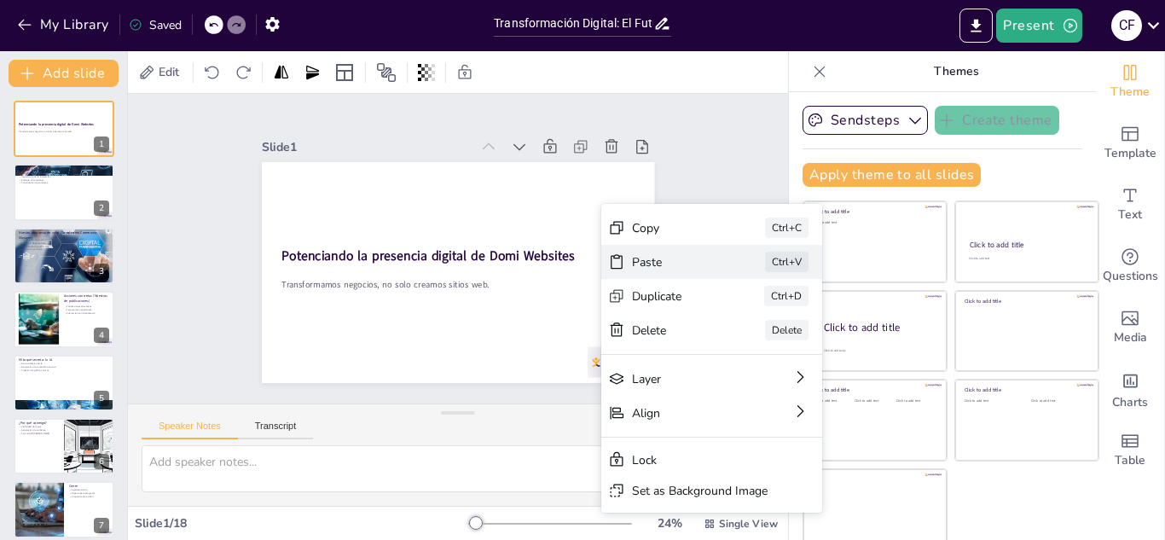
click at [698, 393] on div "Paste Ctrl+V" at bounding box center [810, 432] width 224 height 79
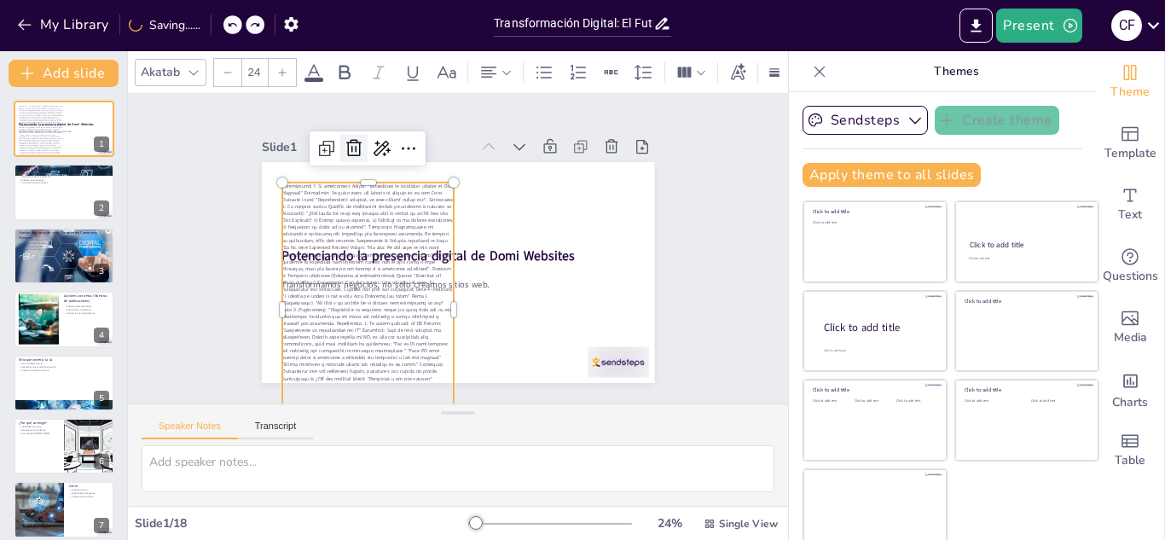
click at [365, 140] on icon at bounding box center [377, 129] width 24 height 24
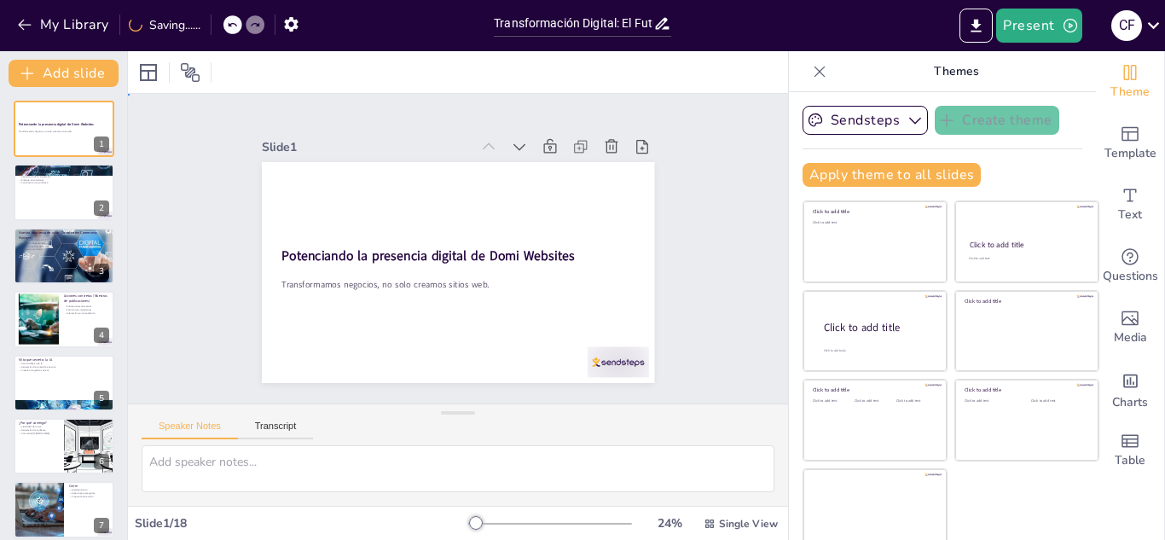
click at [694, 259] on div "Slide 1 Potenciando la presencia digital de Domi Websites Transformamos negocio…" at bounding box center [457, 249] width 689 height 377
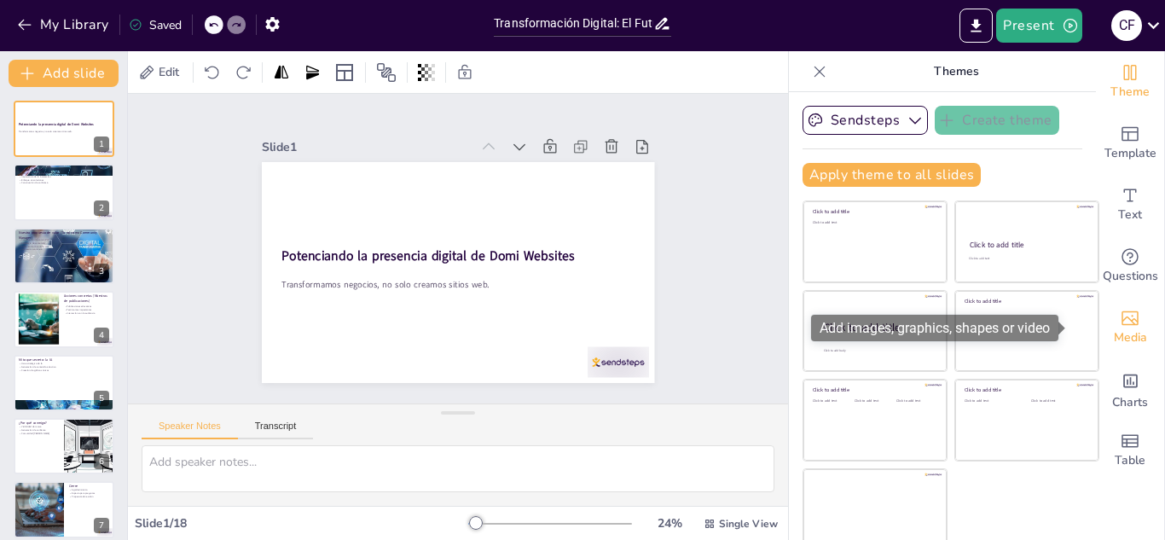
click at [1120, 315] on icon "Add images, graphics, shapes or video" at bounding box center [1130, 318] width 20 height 20
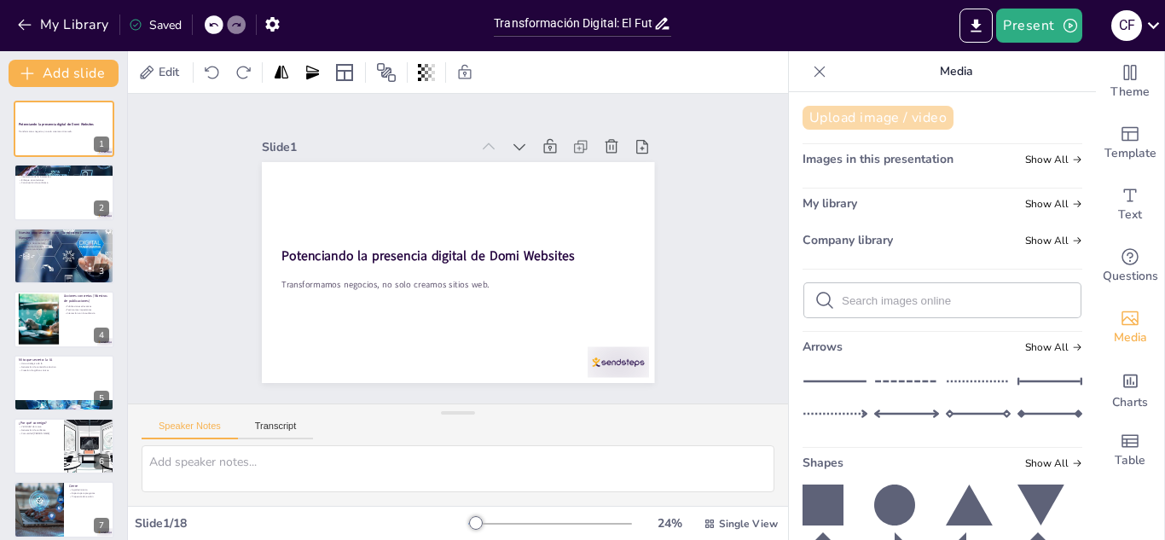
click at [859, 112] on button "Upload image / video" at bounding box center [878, 118] width 151 height 24
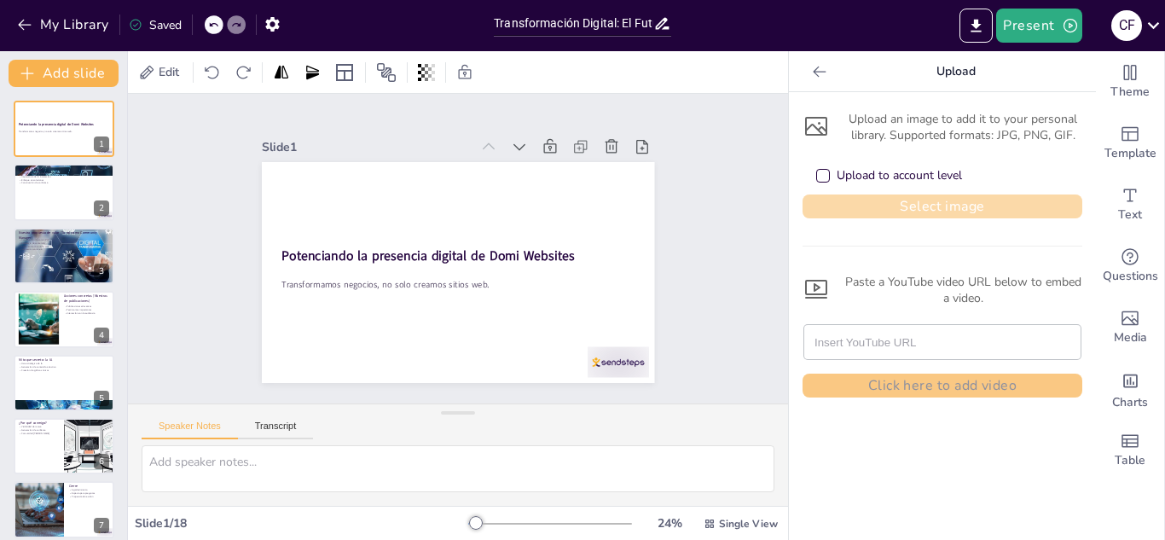
click at [902, 197] on button "Select image" at bounding box center [943, 207] width 280 height 24
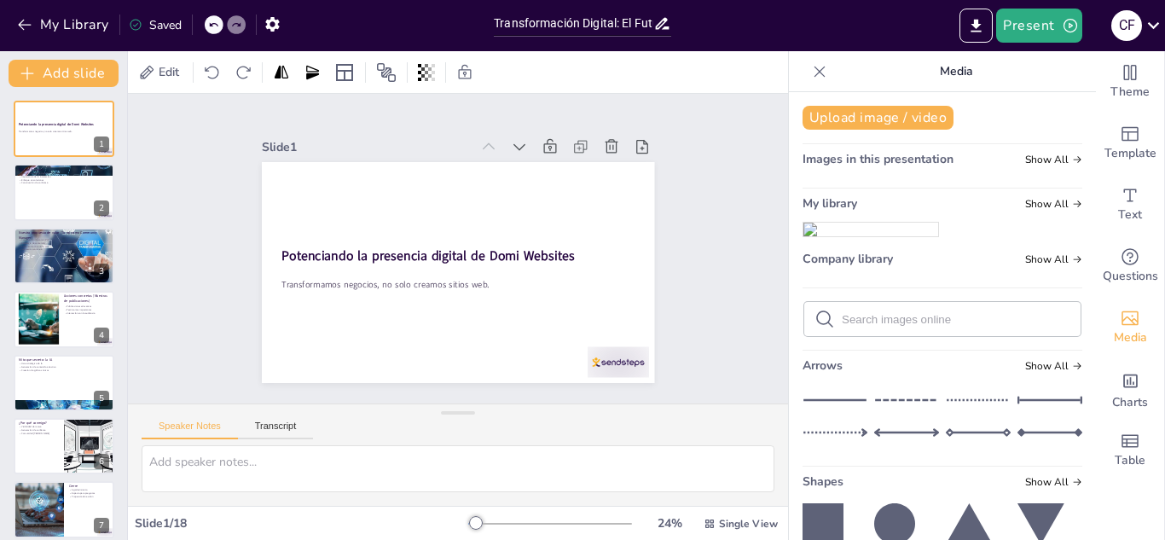
click at [847, 236] on img at bounding box center [871, 230] width 135 height 14
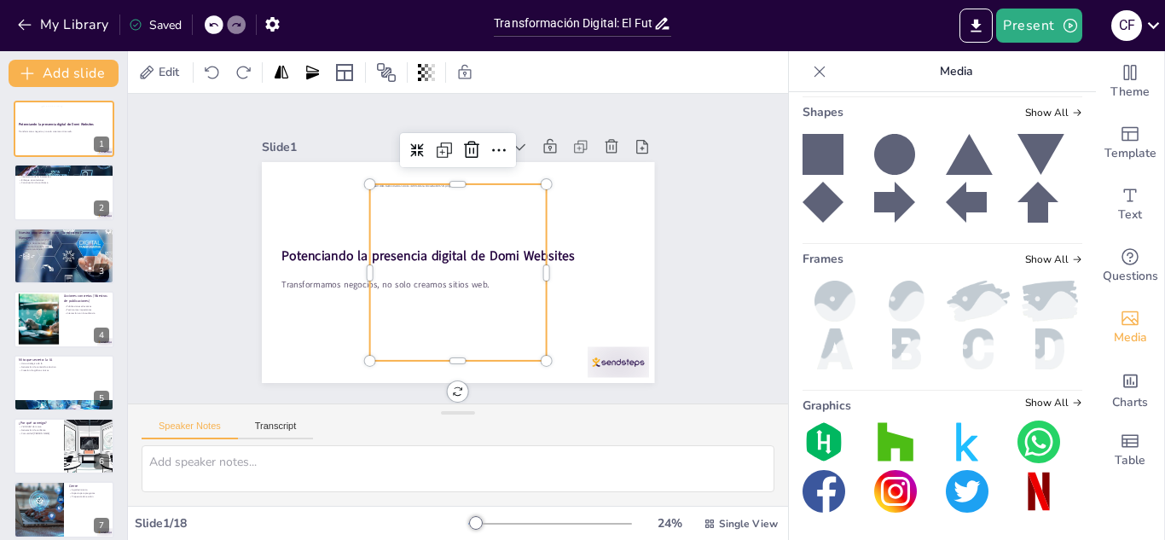
scroll to position [622, 0]
click at [437, 240] on div at bounding box center [449, 271] width 234 height 234
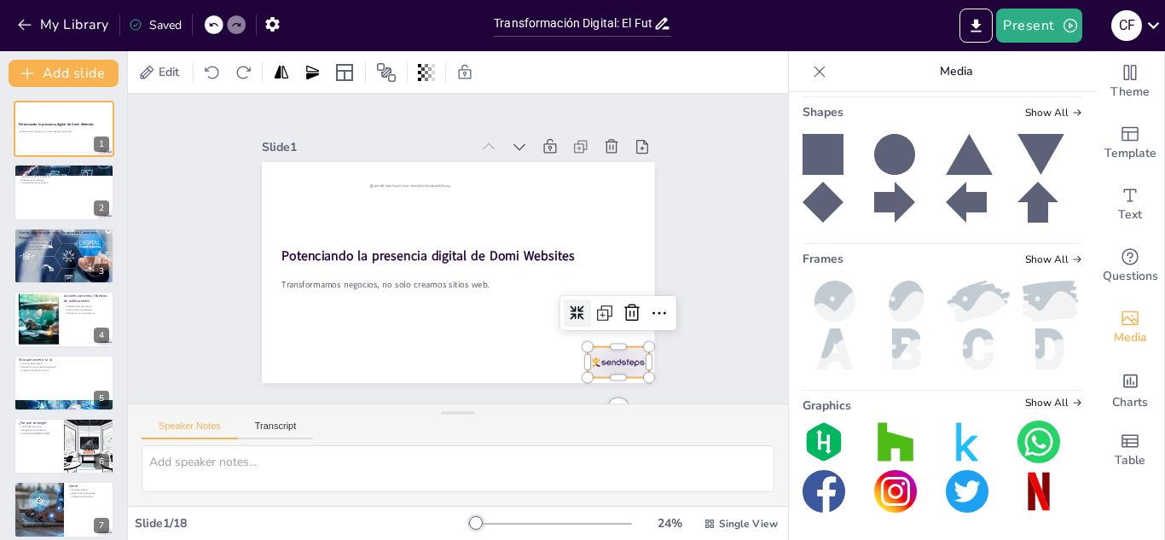
click at [614, 369] on div at bounding box center [618, 362] width 61 height 31
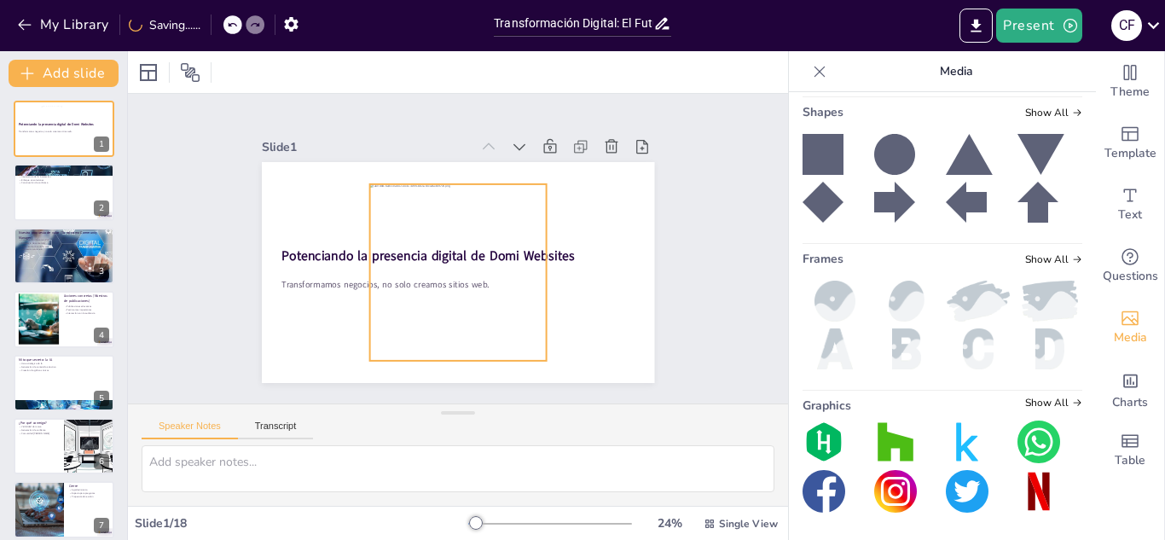
click at [478, 281] on div at bounding box center [455, 272] width 195 height 195
click at [522, 162] on icon at bounding box center [535, 175] width 27 height 27
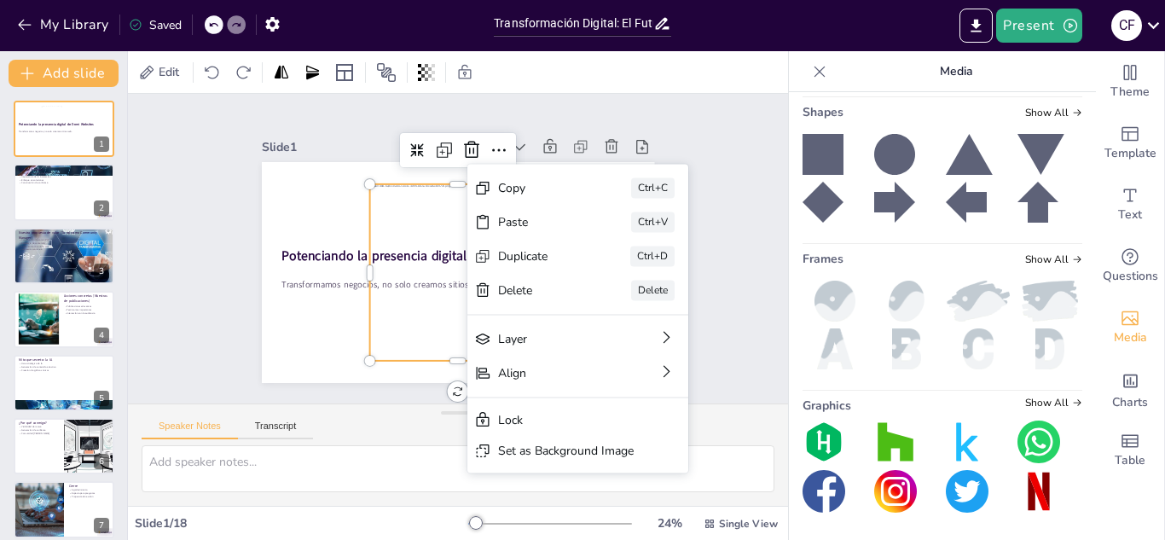
scroll to position [5, 0]
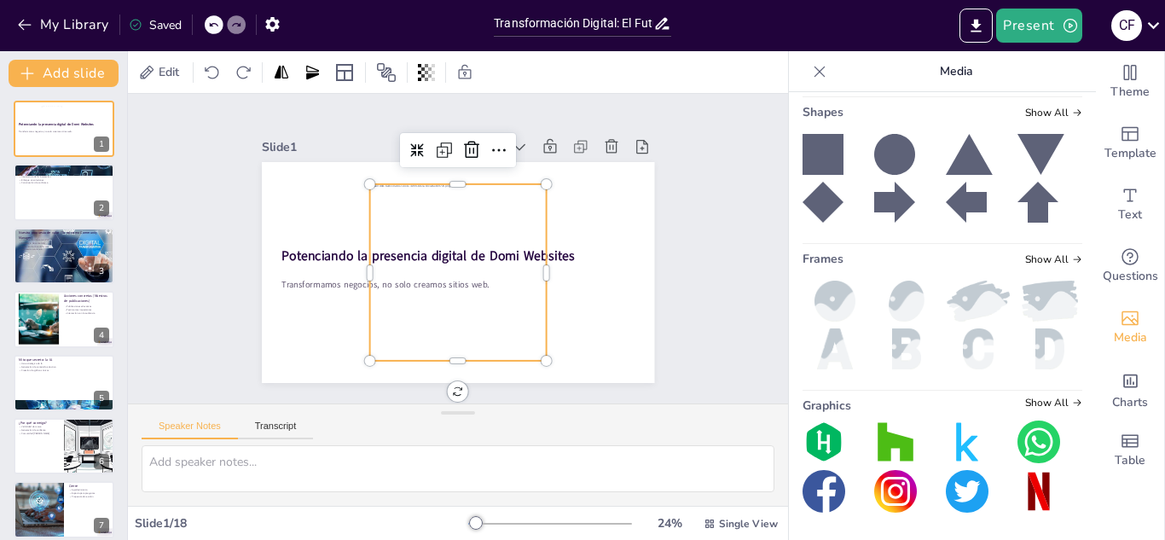
click at [400, 221] on div at bounding box center [457, 272] width 177 height 177
click at [498, 143] on icon at bounding box center [509, 154] width 22 height 22
click at [430, 216] on div at bounding box center [455, 273] width 195 height 195
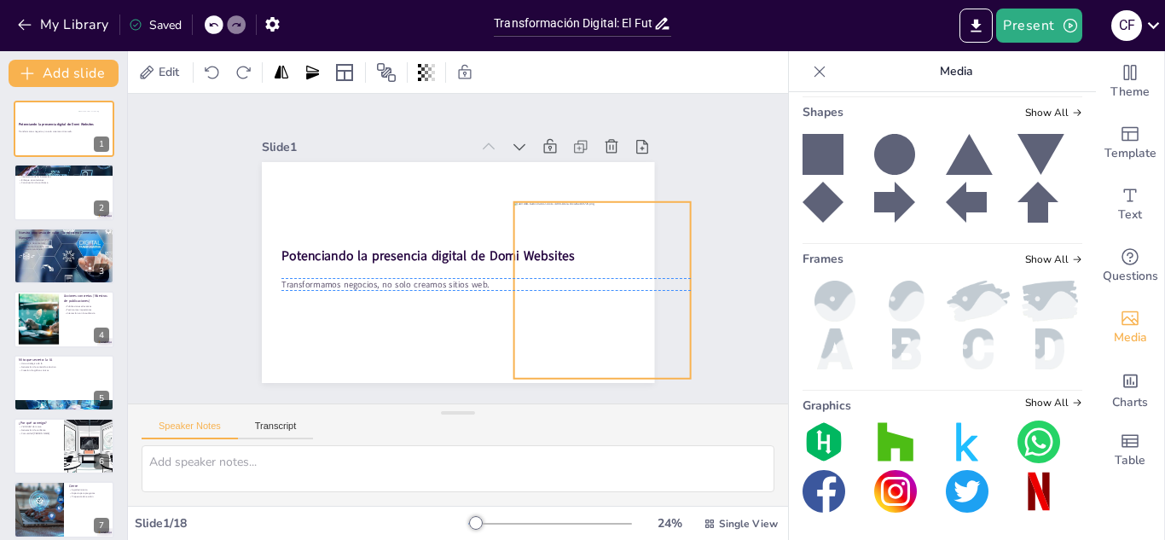
scroll to position [0, 0]
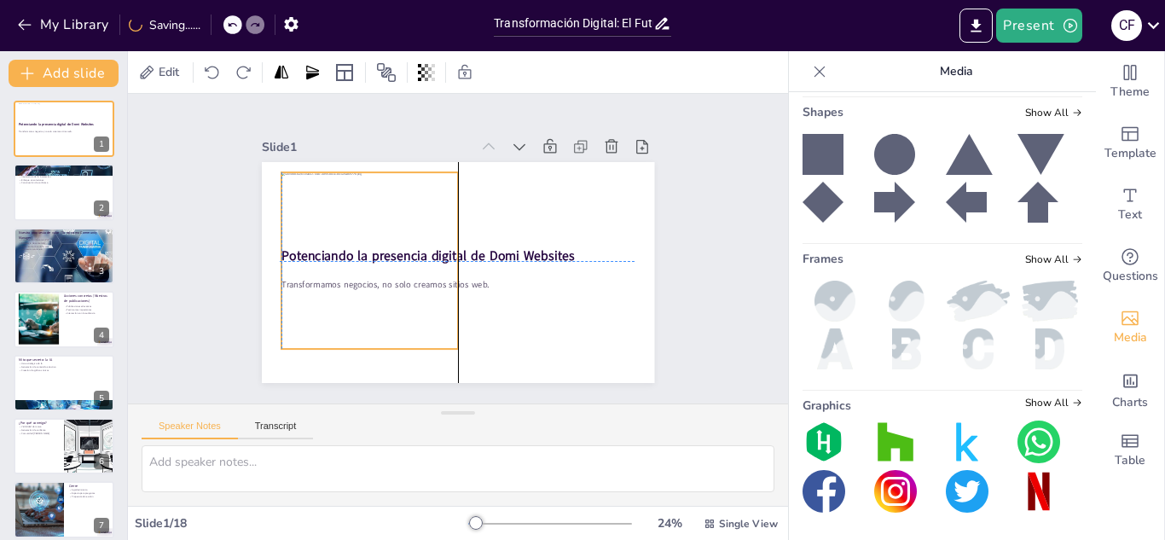
drag, startPoint x: 423, startPoint y: 251, endPoint x: 334, endPoint y: 245, distance: 89.8
click at [334, 245] on div at bounding box center [373, 224] width 234 height 234
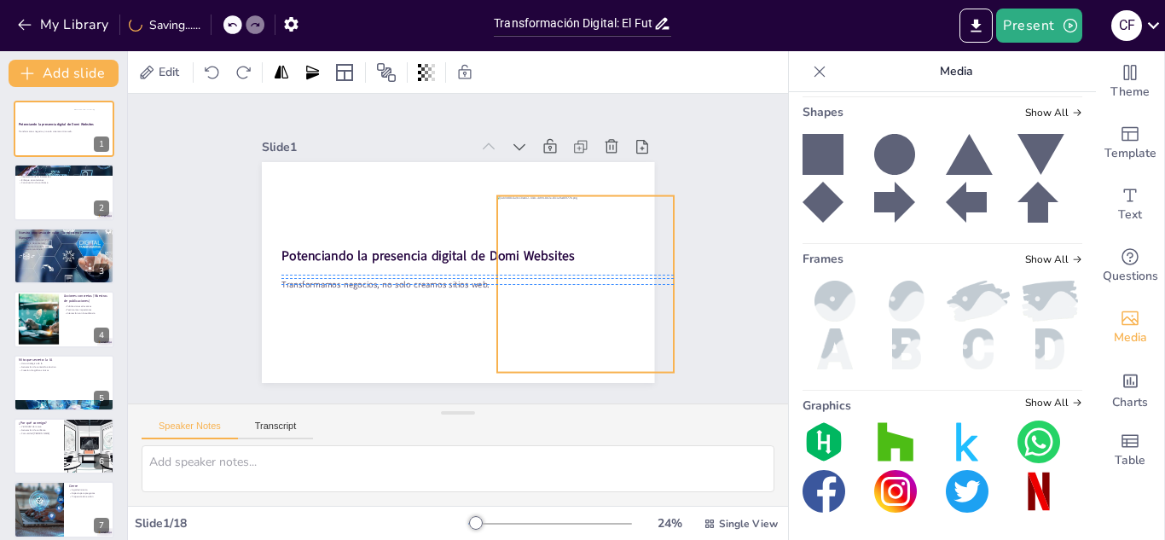
drag, startPoint x: 387, startPoint y: 279, endPoint x: 603, endPoint y: 297, distance: 216.6
click at [603, 297] on div at bounding box center [581, 297] width 195 height 195
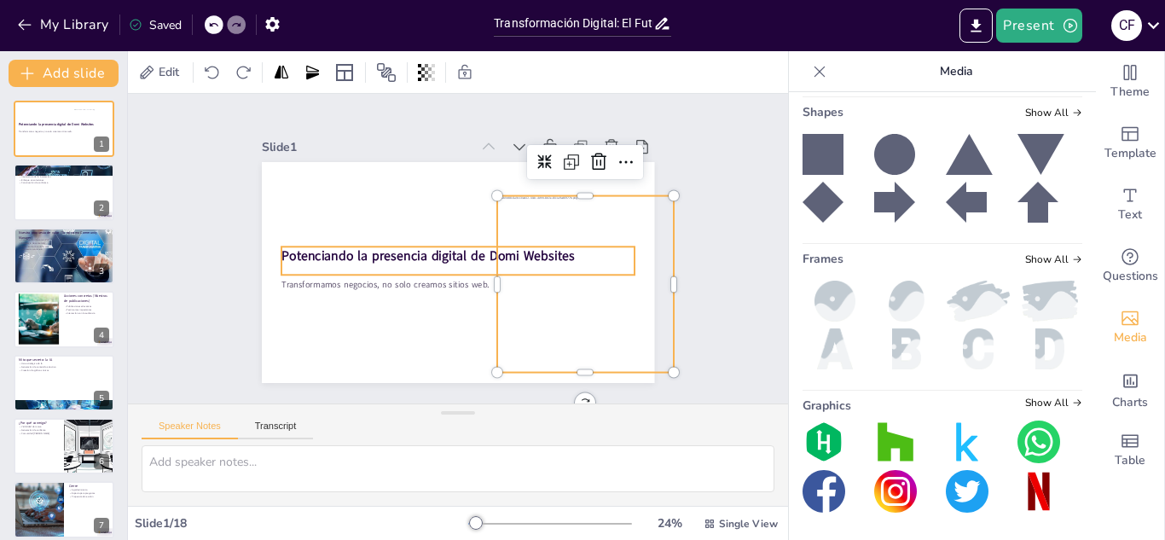
click at [472, 245] on strong "Potenciando la presencia digital de Domi Websites" at bounding box center [478, 224] width 247 height 187
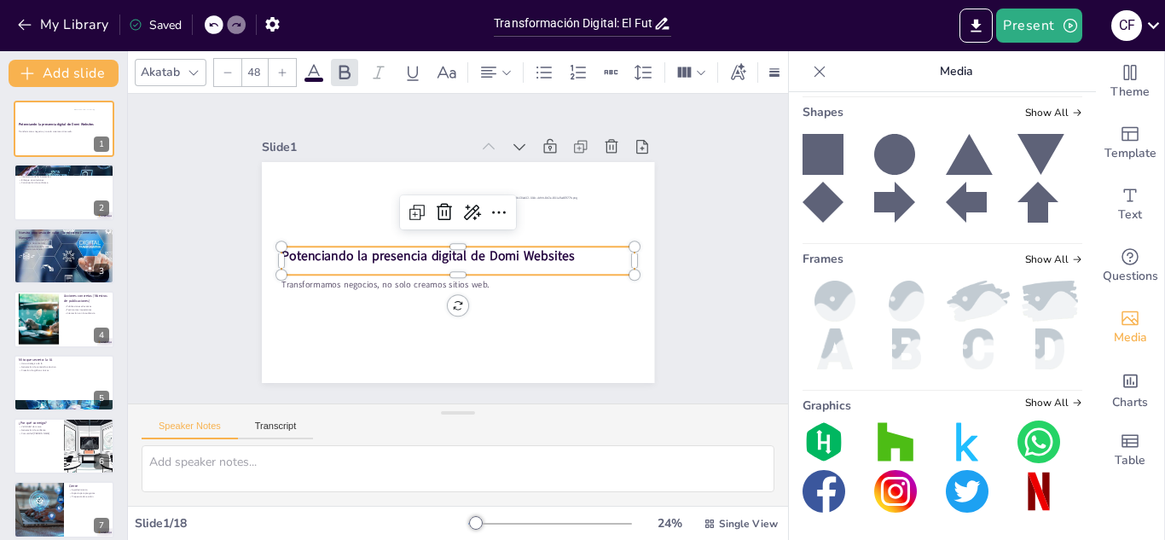
click at [462, 247] on strong "Potenciando la presencia digital de Domi Websites" at bounding box center [427, 253] width 293 height 49
click at [462, 247] on strong "Potenciando la presencia digital de Domi Websites" at bounding box center [427, 246] width 284 height 107
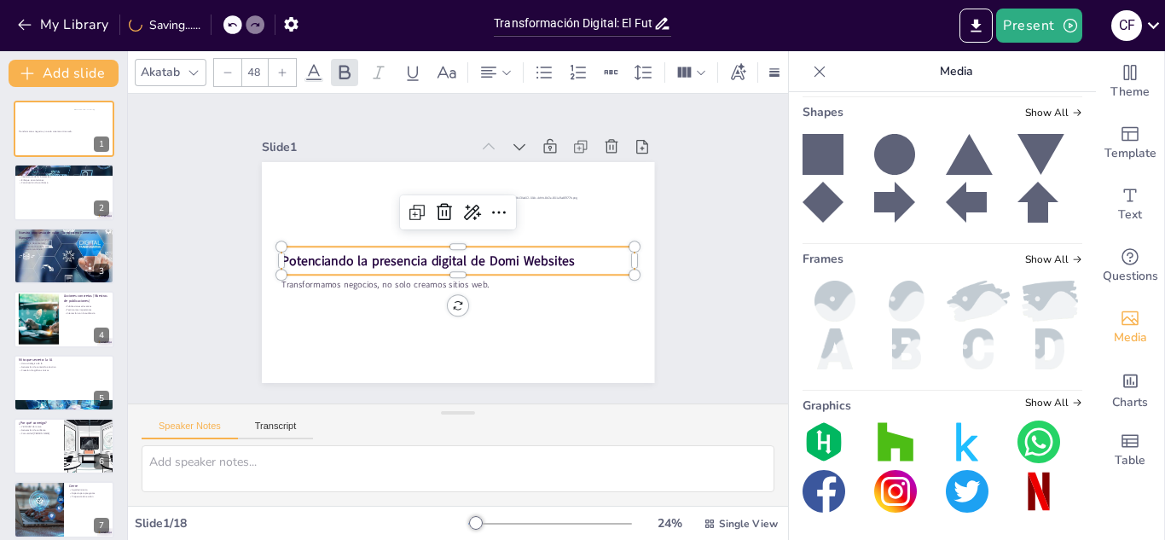
click at [474, 256] on strong "Potenciando la presencia digital de Domi Websites" at bounding box center [426, 258] width 293 height 49
click at [474, 256] on strong "Potenciando la presencia digital de Domi Websites" at bounding box center [426, 254] width 290 height 78
click at [474, 256] on strong "Potenciando la presencia digital de Domi Websites" at bounding box center [428, 261] width 293 height 18
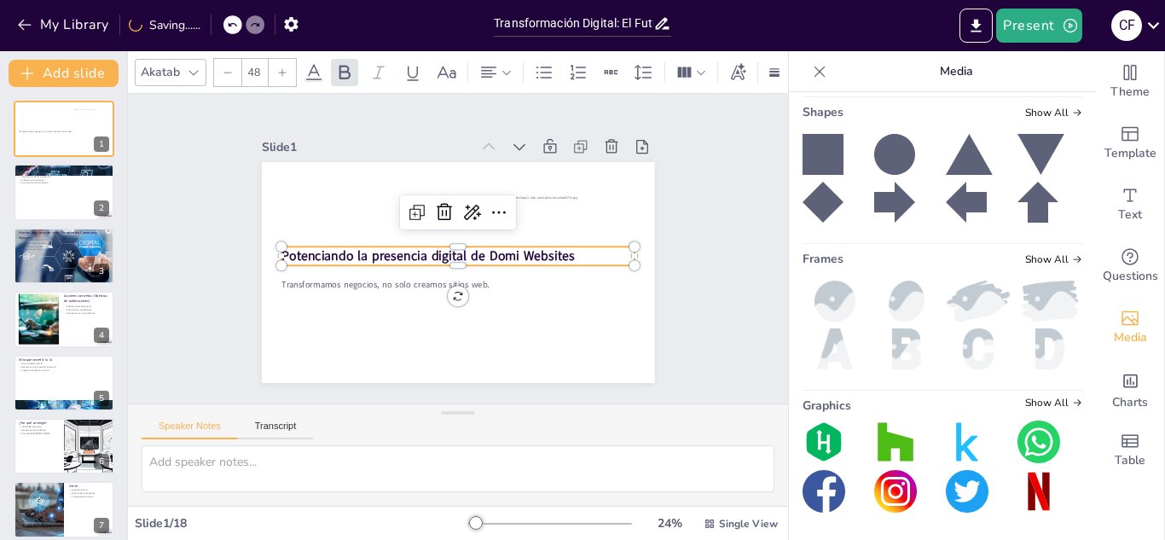
click at [474, 250] on strong "Potenciando la presencia digital de Domi Websites" at bounding box center [427, 250] width 290 height 78
click at [474, 250] on strong "Potenciando la presencia digital de Domi Websites" at bounding box center [430, 233] width 229 height 209
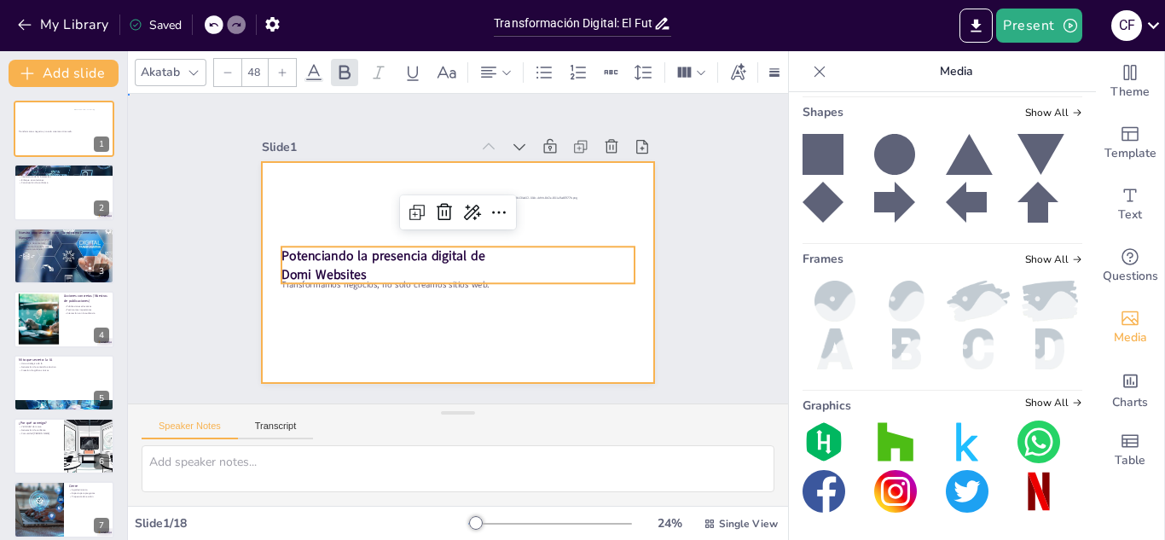
click at [376, 328] on div at bounding box center [453, 272] width 430 height 298
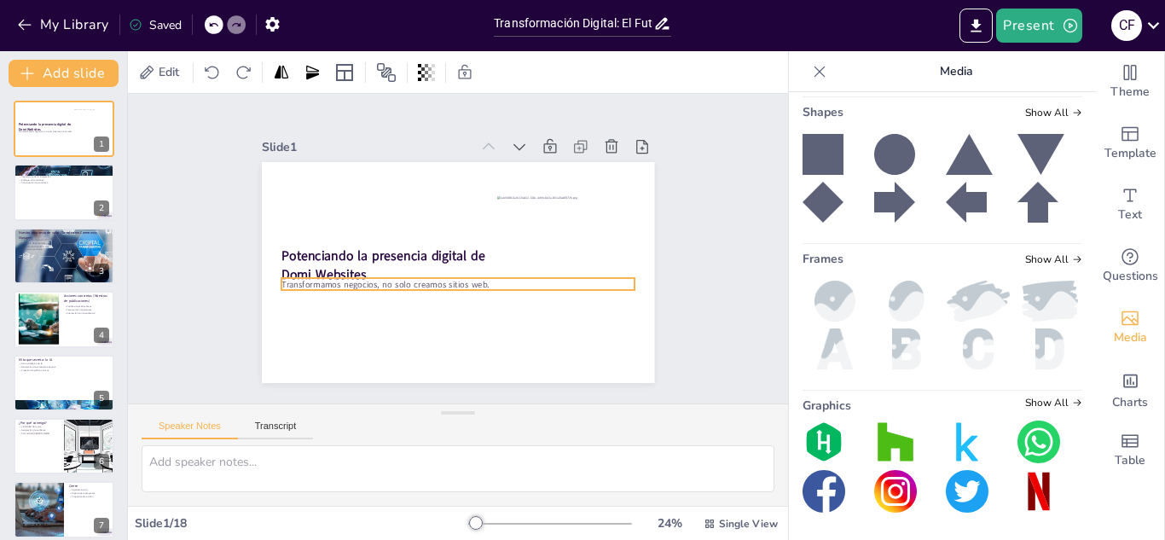
click at [351, 283] on div "Potenciando la presencia digital de Domi Websites Transformamos negocios, no so…" at bounding box center [453, 272] width 430 height 298
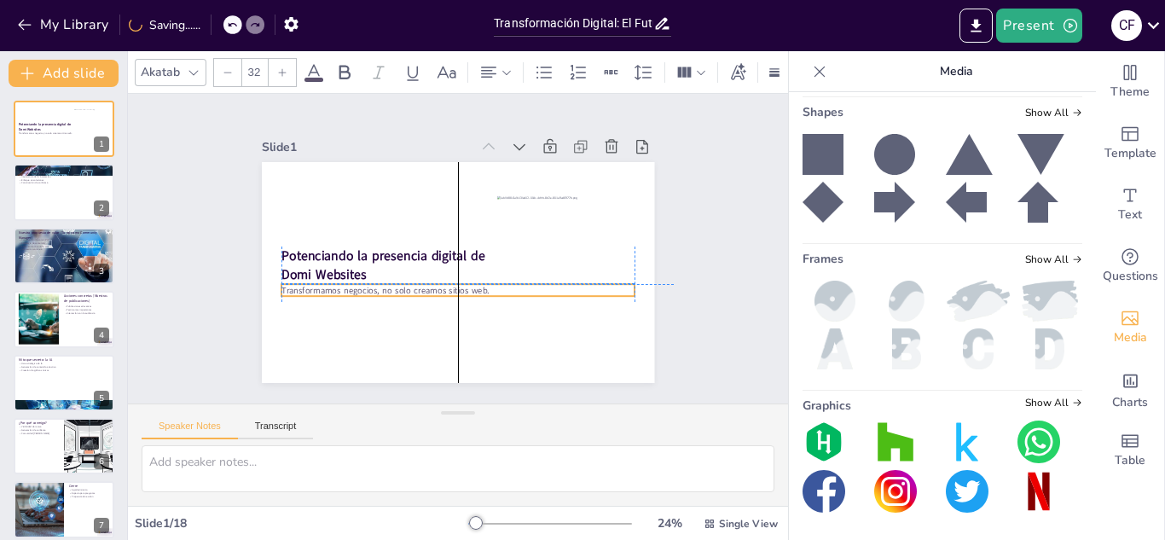
drag, startPoint x: 369, startPoint y: 277, endPoint x: 369, endPoint y: 291, distance: 13.7
click at [369, 291] on p "Transformamos negocios, no solo creamos sitios web." at bounding box center [441, 286] width 328 height 155
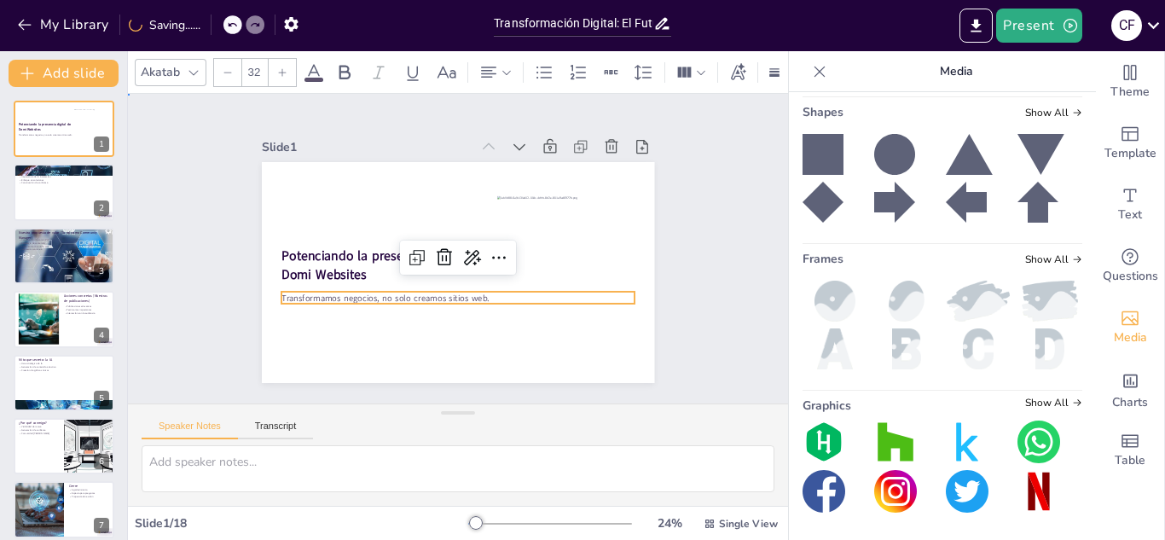
click at [230, 233] on div "Slide 1 Potenciando la presencia digital de Domi Websites Transformamos negocio…" at bounding box center [458, 249] width 514 height 318
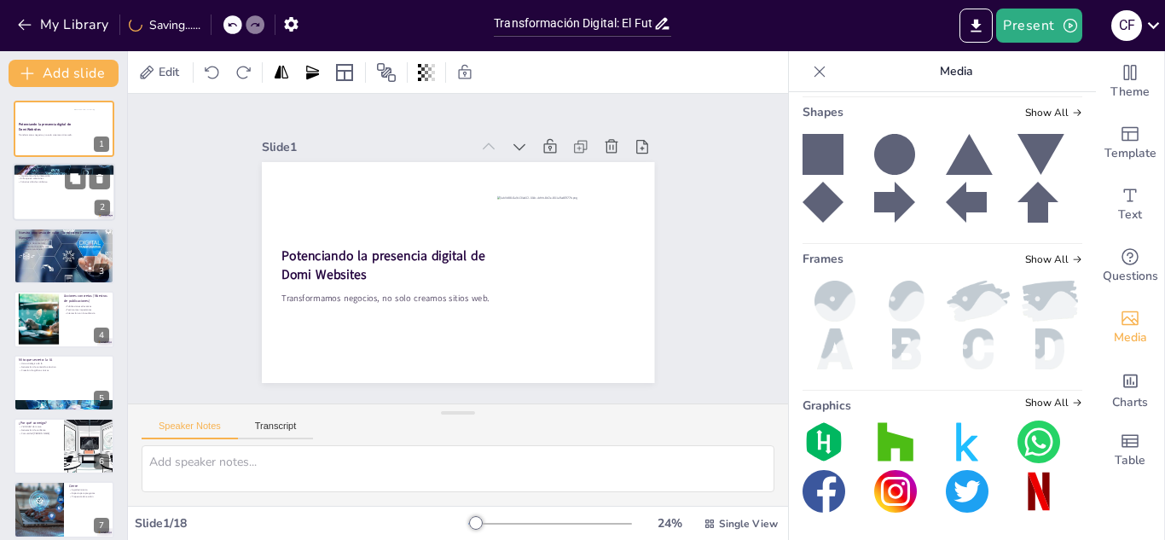
click at [74, 206] on div at bounding box center [64, 193] width 102 height 58
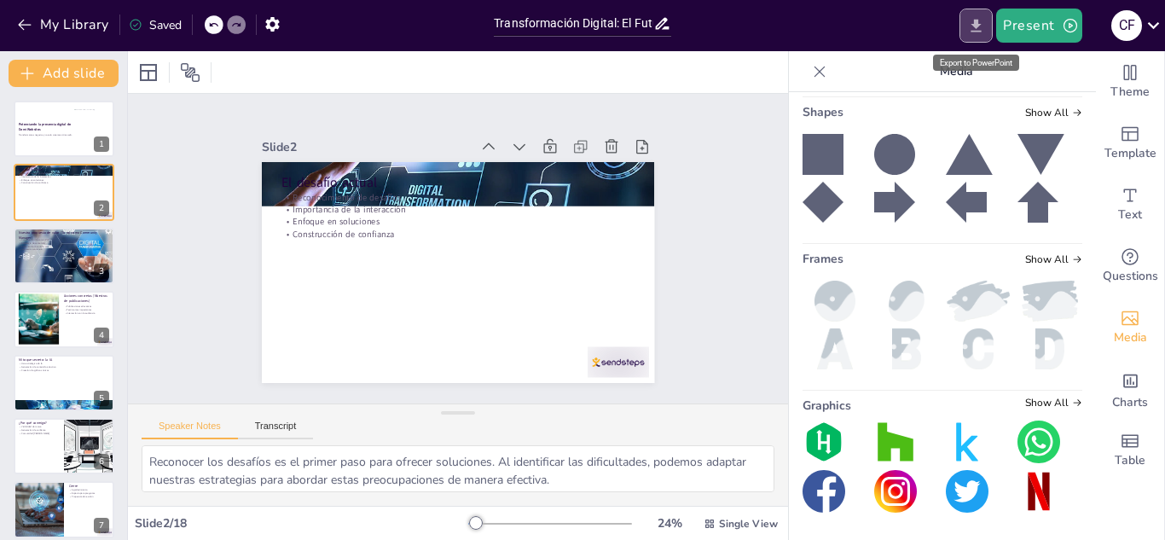
click at [961, 23] on button "Export to PowerPoint" at bounding box center [976, 26] width 33 height 34
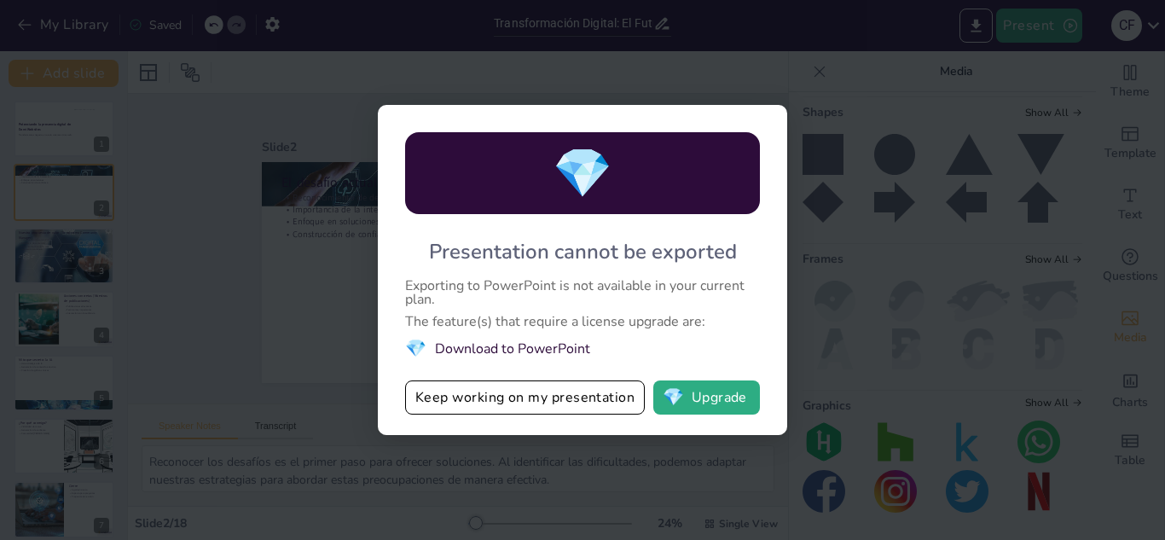
click at [793, 95] on div "💎 Presentation cannot be exported Exporting to PowerPoint is not available in y…" at bounding box center [582, 270] width 1165 height 540
click at [420, 146] on div "💎" at bounding box center [582, 173] width 355 height 82
click at [347, 335] on div "💎 Presentation cannot be exported Exporting to PowerPoint is not available in y…" at bounding box center [582, 270] width 1165 height 540
click at [553, 392] on button "Keep working on my presentation" at bounding box center [525, 398] width 240 height 34
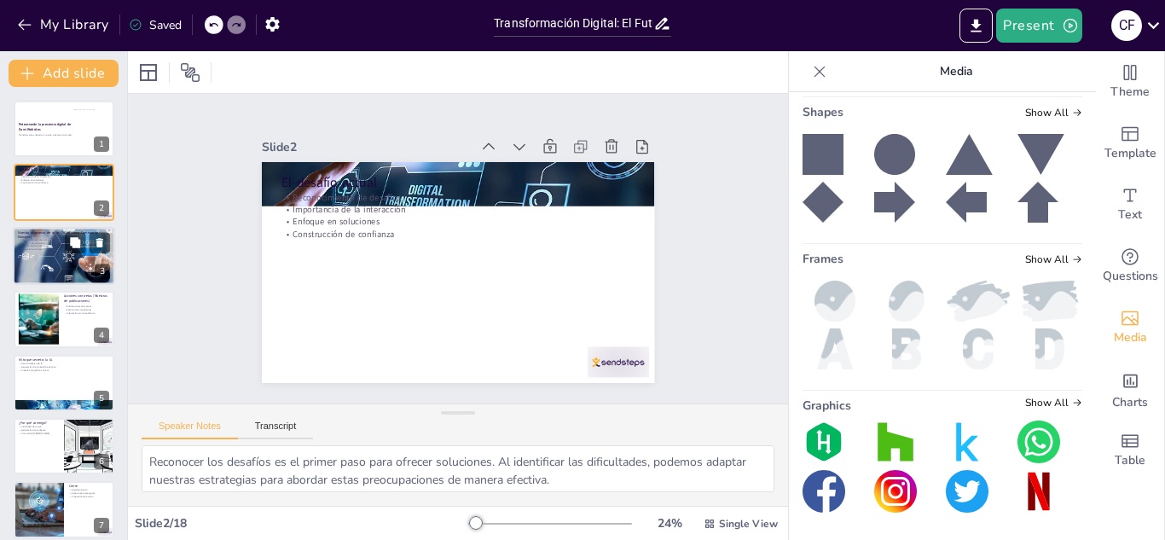
click at [55, 235] on p "Nuestra propuesta de valor (Tu rol como Community Manager)" at bounding box center [64, 233] width 92 height 9
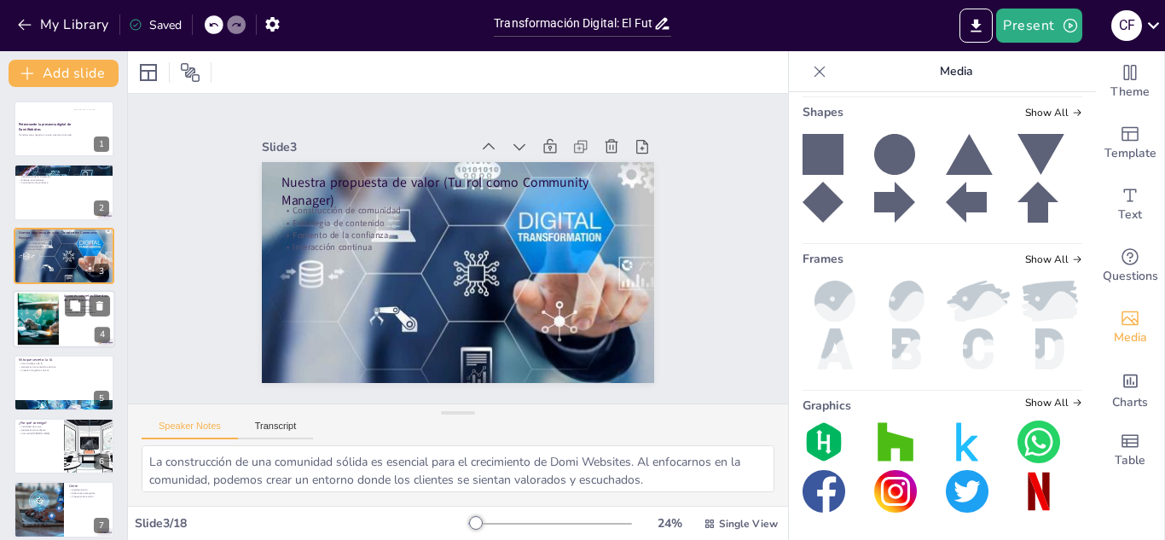
click at [55, 302] on div at bounding box center [38, 319] width 88 height 52
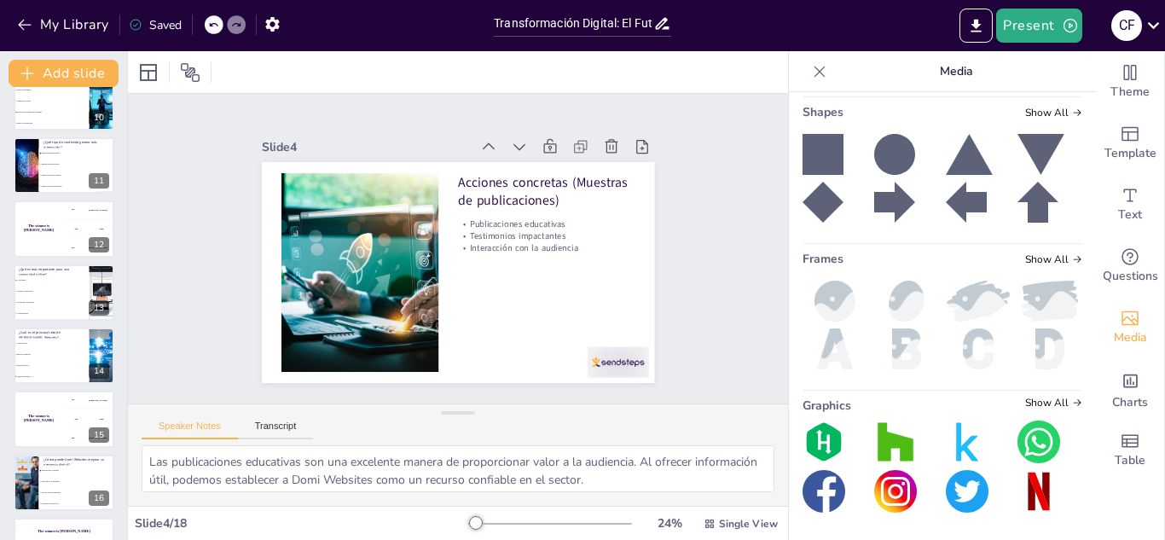
scroll to position [710, 0]
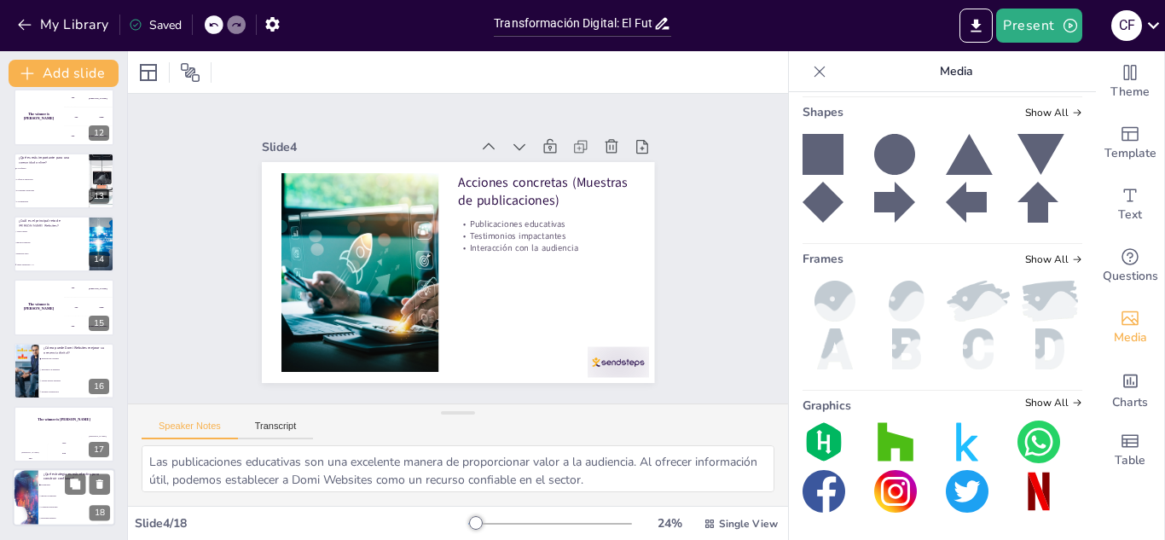
click at [55, 519] on span "Publicidad agresiva" at bounding box center [77, 519] width 73 height 3
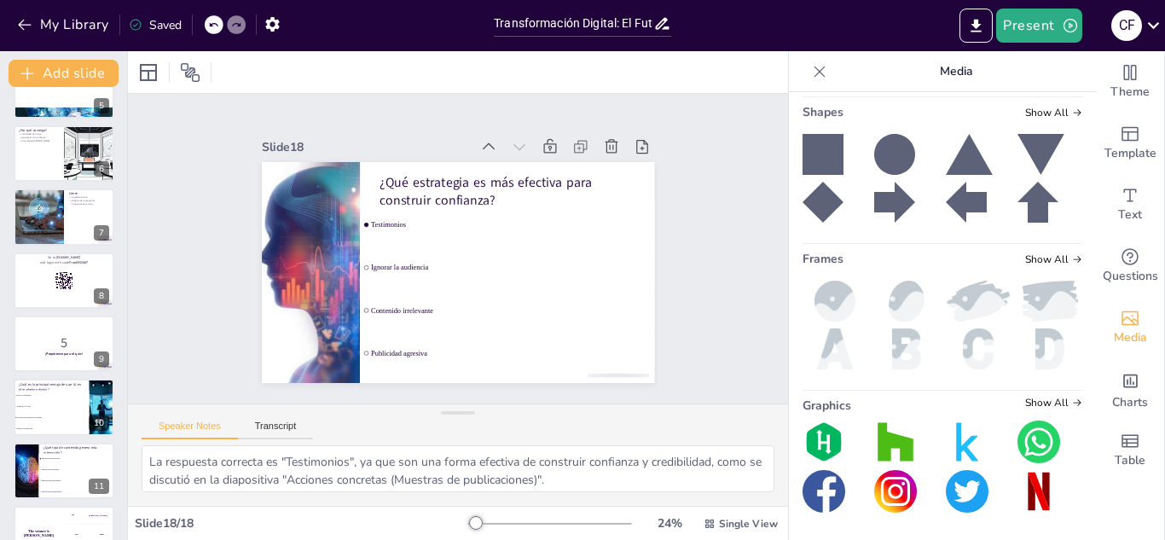
scroll to position [0, 0]
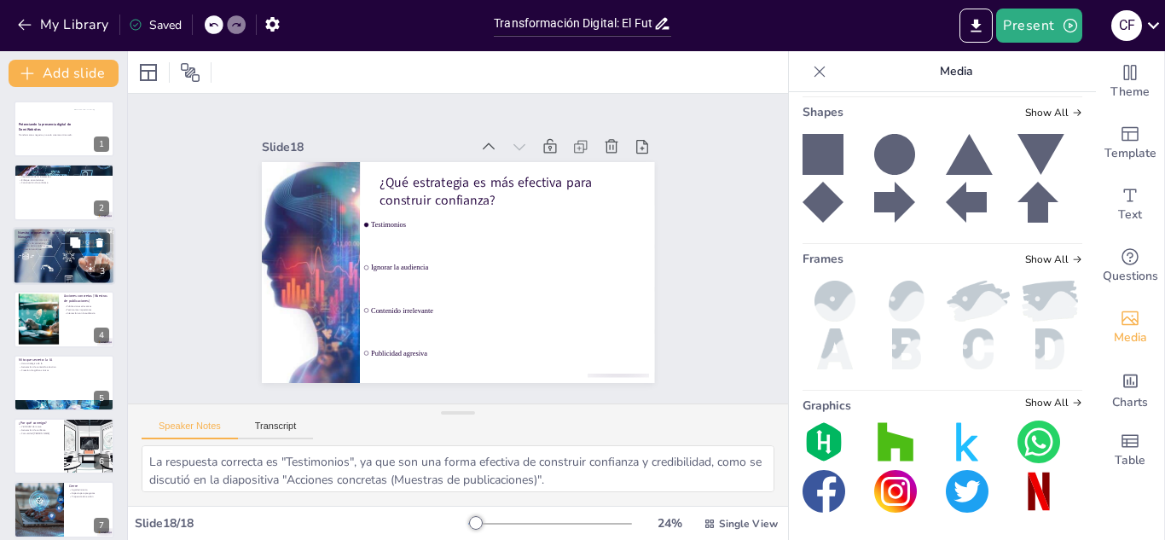
click at [84, 264] on div at bounding box center [64, 256] width 106 height 58
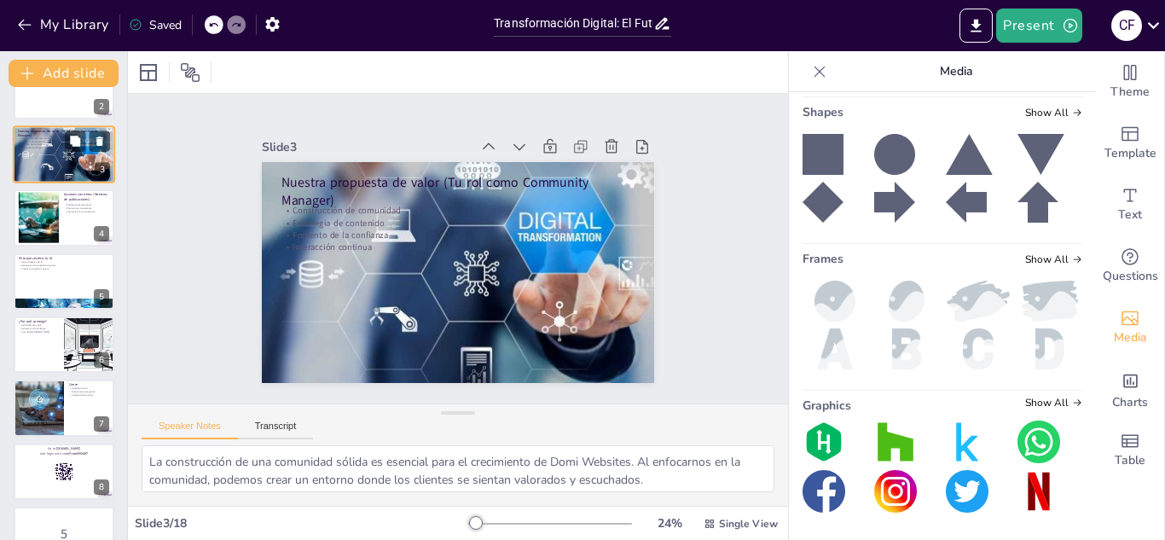
scroll to position [102, 0]
click at [52, 270] on div at bounding box center [64, 281] width 102 height 58
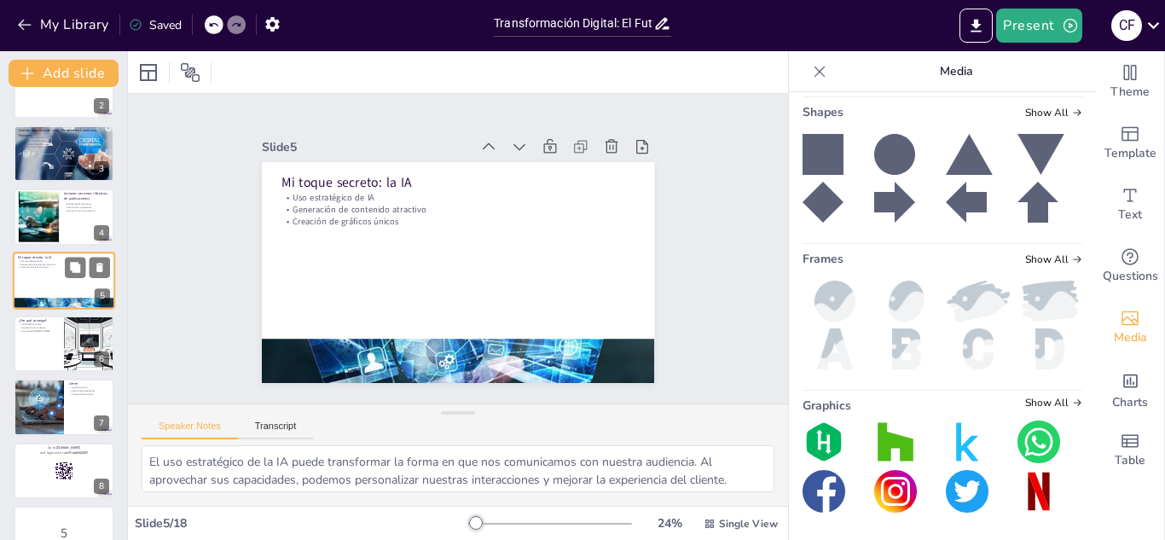
scroll to position [69, 0]
